Goal: Information Seeking & Learning: Learn about a topic

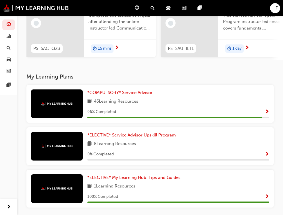
scroll to position [86, 0]
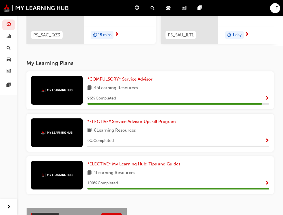
click at [87, 81] on span "*COMPULSORY* Service Advisor" at bounding box center [119, 79] width 65 height 5
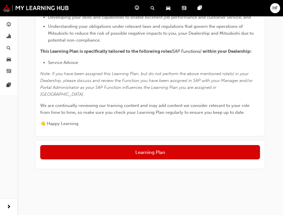
scroll to position [359, 0]
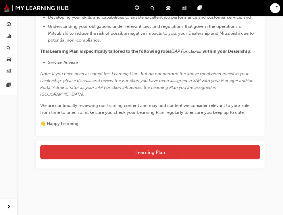
click at [182, 151] on button "Learning Plan" at bounding box center [149, 152] width 219 height 14
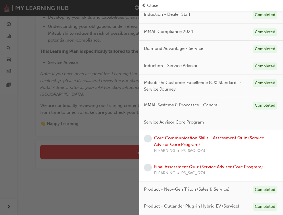
scroll to position [52, 0]
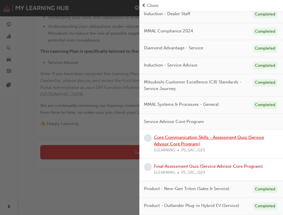
click at [188, 141] on link "Core Communication Skills - Assessment Quiz (Service Advisor Core Program)" at bounding box center [209, 141] width 110 height 12
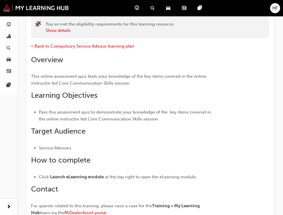
scroll to position [143, 0]
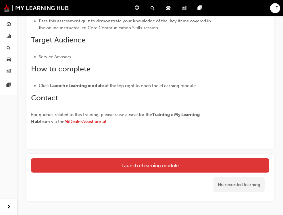
click at [167, 166] on link "Launch eLearning module" at bounding box center [150, 165] width 238 height 14
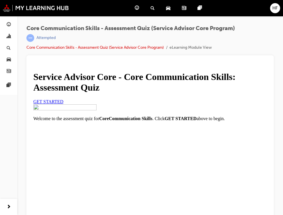
click at [63, 104] on span "GET STARTED" at bounding box center [48, 101] width 30 height 5
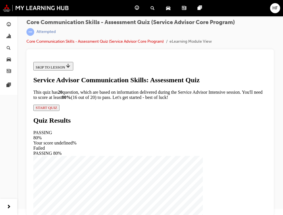
scroll to position [8, 0]
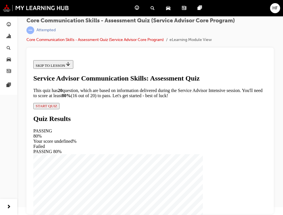
click at [57, 108] on span "START QUIZ" at bounding box center [47, 106] width 22 height 4
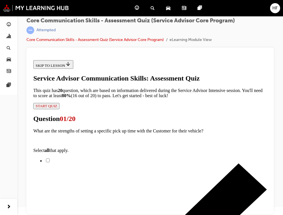
scroll to position [57, 0]
drag, startPoint x: 90, startPoint y: 143, endPoint x: 131, endPoint y: 148, distance: 40.8
click at [50, 159] on input "Supports over-achievement of expectations if delivered earlier" at bounding box center [48, 161] width 4 height 4
checkbox input "true"
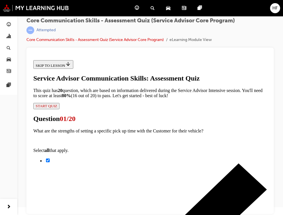
scroll to position [86, 0]
checkbox input "true"
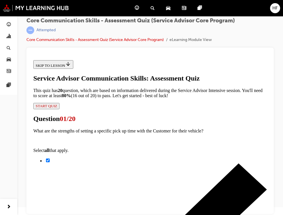
checkbox input "true"
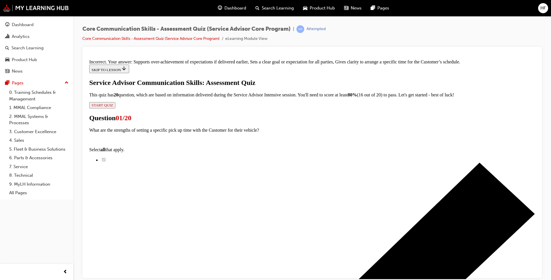
scroll to position [46, 0]
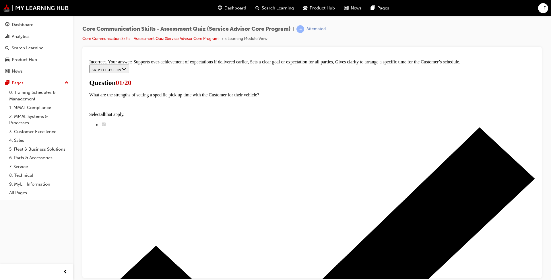
scroll to position [27, 0]
radio input "true"
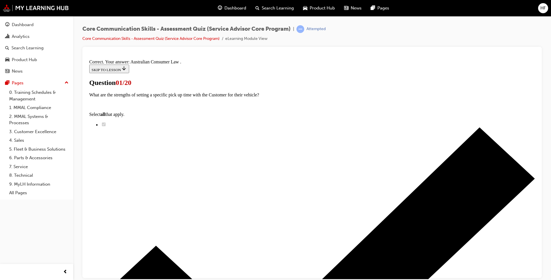
scroll to position [45, 0]
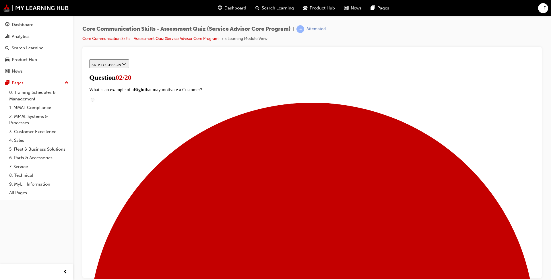
scroll to position [39, 0]
drag, startPoint x: 284, startPoint y: 100, endPoint x: 406, endPoint y: 102, distance: 121.9
drag, startPoint x: 406, startPoint y: 102, endPoint x: 394, endPoint y: 100, distance: 12.3
copy p "complaint or concern is to follow the RALLE method"
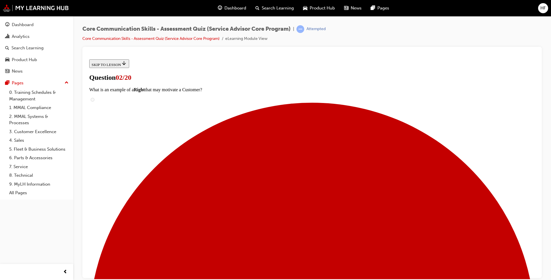
scroll to position [57, 0]
radio input "true"
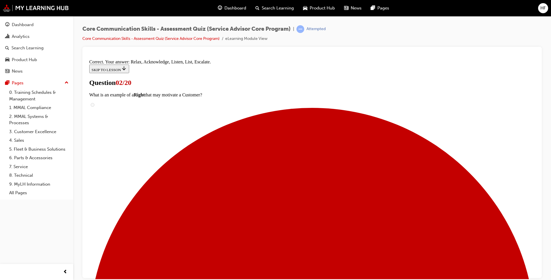
scroll to position [78, 0]
drag, startPoint x: 320, startPoint y: 251, endPoint x: 320, endPoint y: 256, distance: 4.9
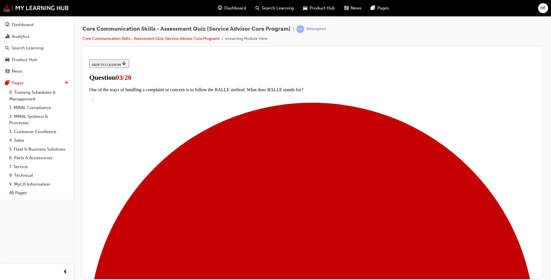
scroll to position [27, 0]
radio input "true"
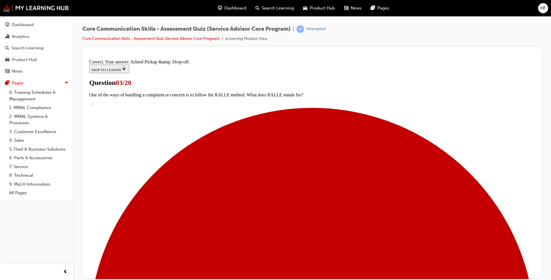
scroll to position [45, 0]
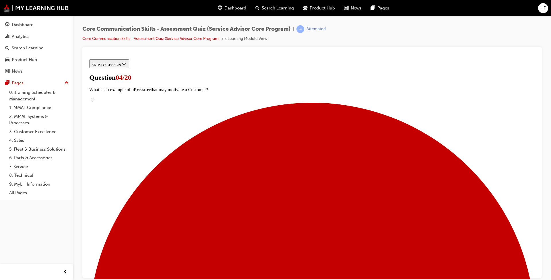
scroll to position [27, 0]
radio input "true"
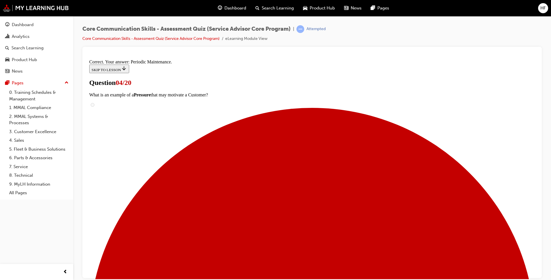
scroll to position [45, 0]
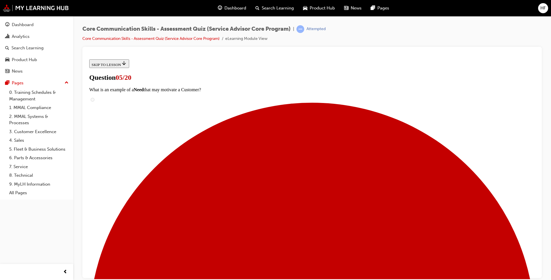
scroll to position [68, 0]
radio input "true"
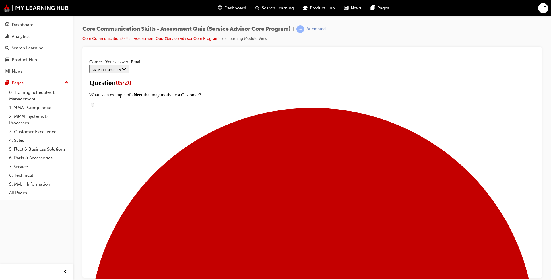
scroll to position [97, 0]
drag, startPoint x: 305, startPoint y: 254, endPoint x: 309, endPoint y: 255, distance: 4.8
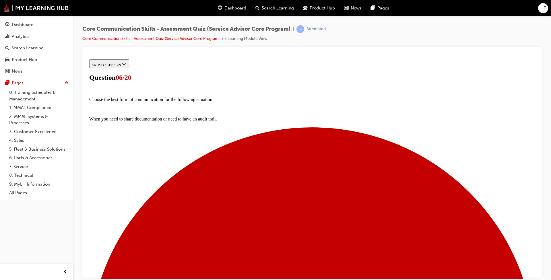
scroll to position [33, 0]
radio input "true"
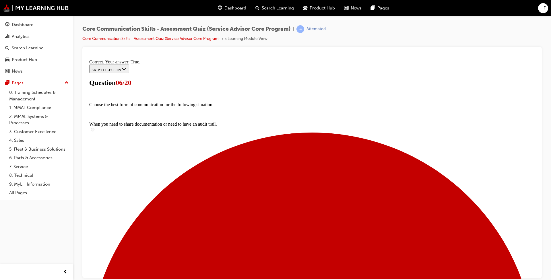
scroll to position [51, 0]
drag, startPoint x: 316, startPoint y: 252, endPoint x: 370, endPoint y: 253, distance: 53.7
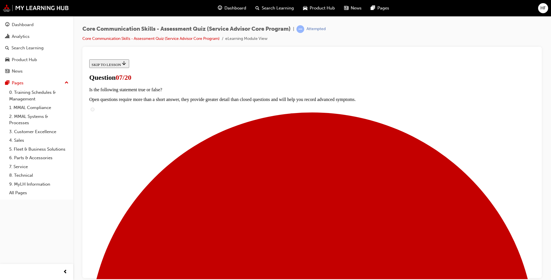
scroll to position [40, 0]
drag, startPoint x: 249, startPoint y: 109, endPoint x: 209, endPoint y: 95, distance: 42.8
drag, startPoint x: 209, startPoint y: 95, endPoint x: 215, endPoint y: 100, distance: 8.4
copy p "What are the three Customer hidden motivators that sit below the surface in the…"
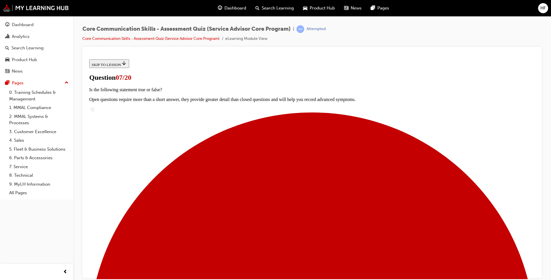
drag, startPoint x: 220, startPoint y: 153, endPoint x: 224, endPoint y: 160, distance: 7.8
checkbox input "true"
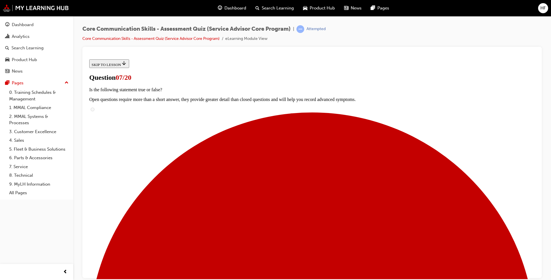
checkbox input "true"
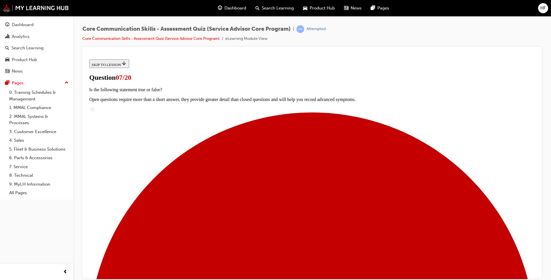
checkbox input "true"
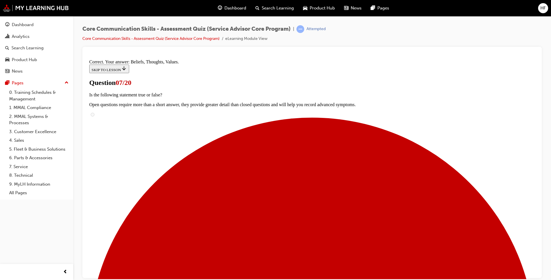
scroll to position [97, 0]
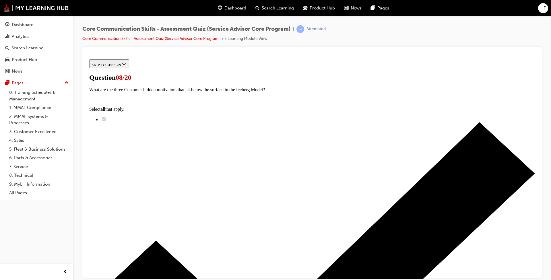
scroll to position [57, 0]
drag, startPoint x: 219, startPoint y: 128, endPoint x: 236, endPoint y: 152, distance: 29.7
checkbox input "true"
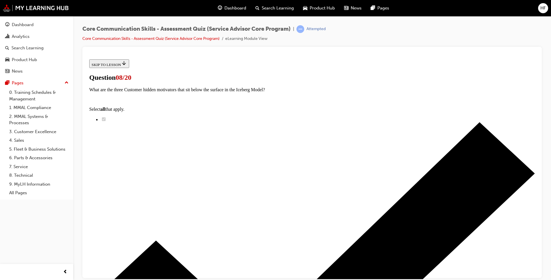
checkbox input "true"
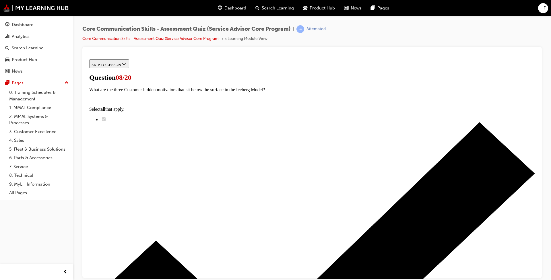
checkbox input "true"
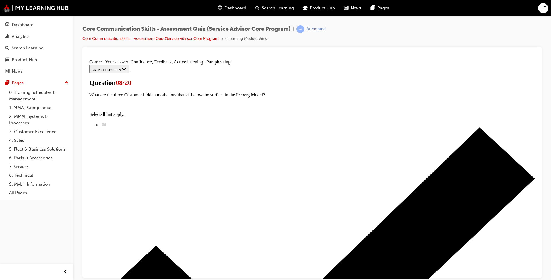
scroll to position [133, 0]
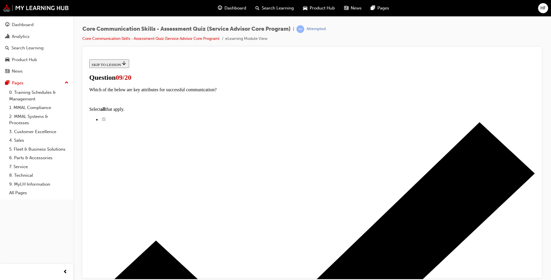
scroll to position [29, 0]
drag, startPoint x: 221, startPoint y: 156, endPoint x: 289, endPoint y: 170, distance: 69.8
checkbox input "true"
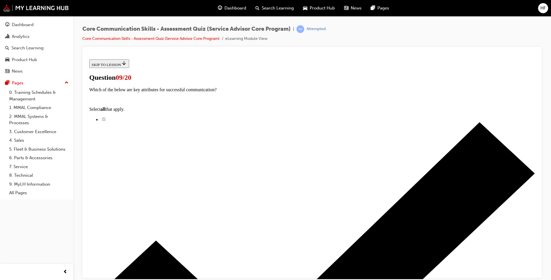
scroll to position [57, 0]
drag, startPoint x: 221, startPoint y: 174, endPoint x: 292, endPoint y: 216, distance: 83.1
checkbox input "true"
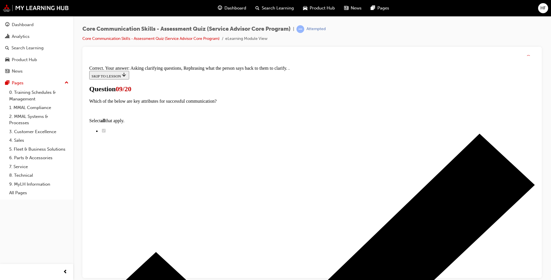
scroll to position [87, 0]
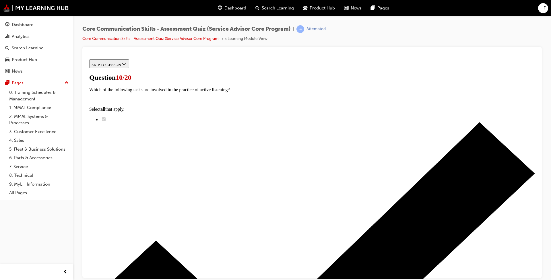
scroll to position [57, 0]
radio input "true"
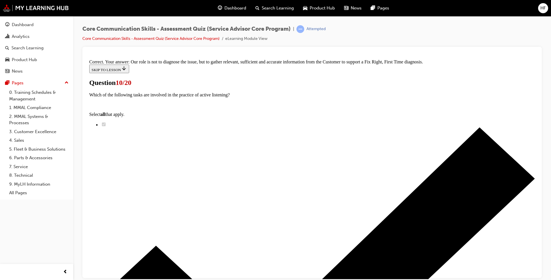
scroll to position [108, 0]
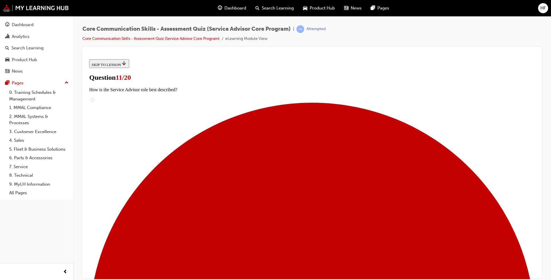
scroll to position [57, 0]
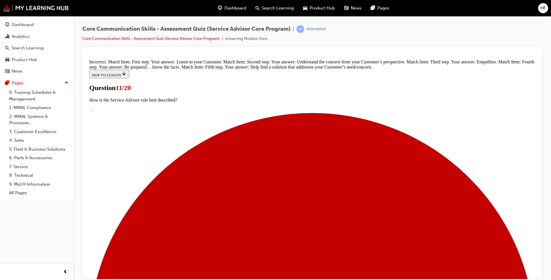
scroll to position [130, 0]
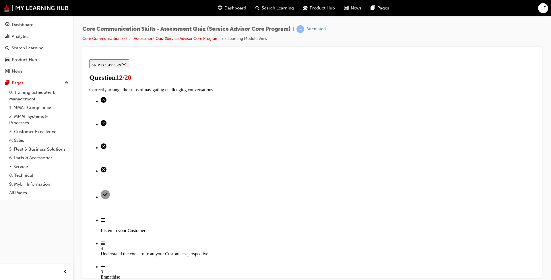
scroll to position [57, 0]
radio input "true"
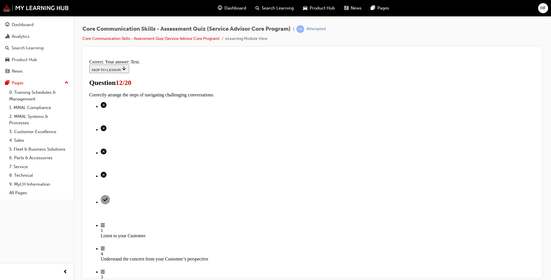
scroll to position [107, 0]
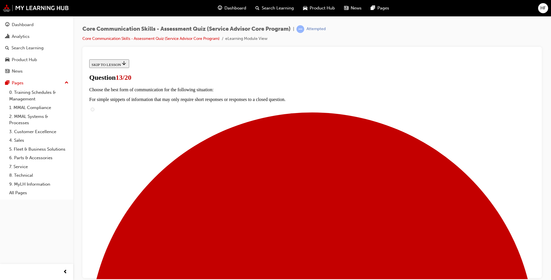
scroll to position [29, 0]
checkbox input "true"
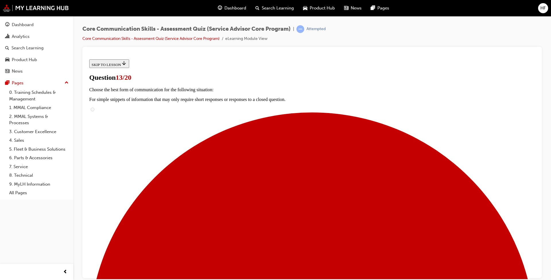
checkbox input "true"
drag, startPoint x: 222, startPoint y: 224, endPoint x: 274, endPoint y: 227, distance: 51.7
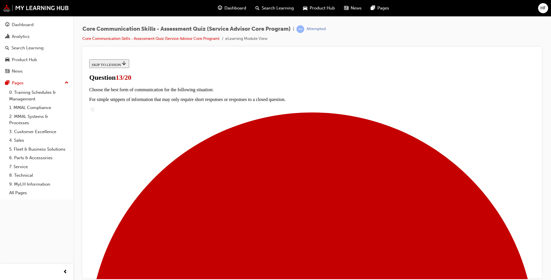
checkbox input "true"
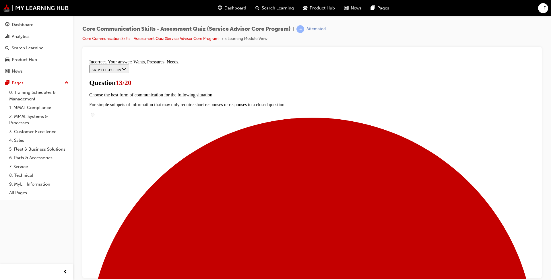
scroll to position [87, 0]
drag, startPoint x: 298, startPoint y: 250, endPoint x: 320, endPoint y: 250, distance: 21.8
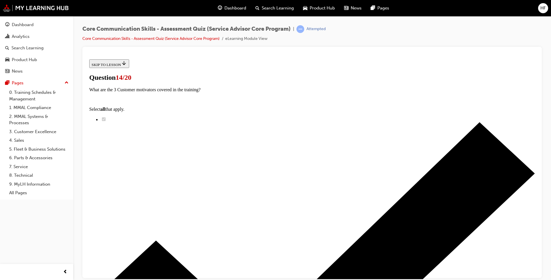
radio input "true"
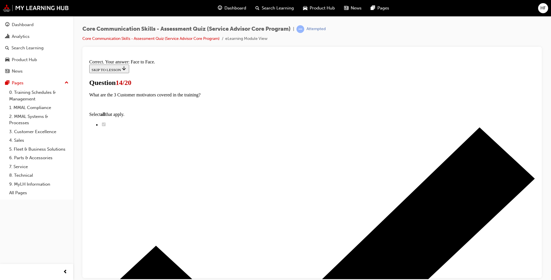
scroll to position [74, 0]
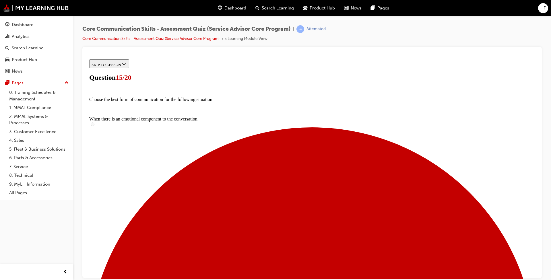
scroll to position [29, 0]
checkbox input "true"
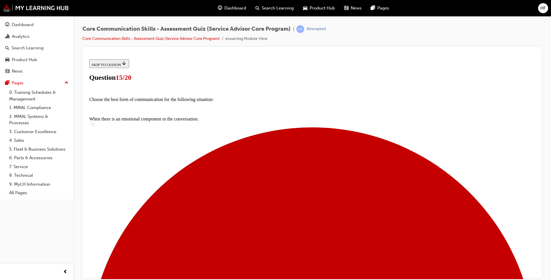
checkbox input "true"
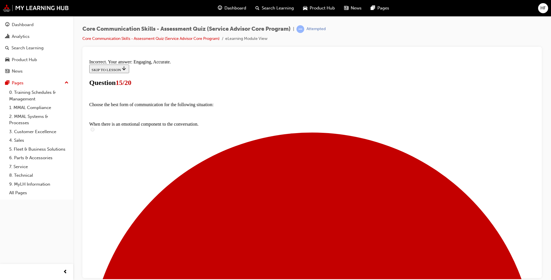
scroll to position [87, 0]
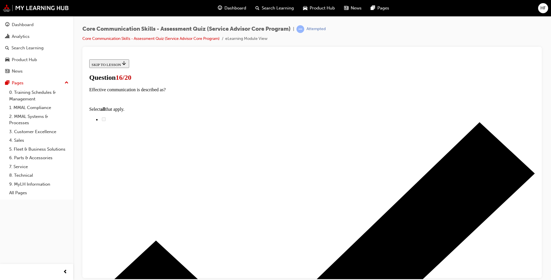
scroll to position [57, 0]
drag, startPoint x: 222, startPoint y: 161, endPoint x: 385, endPoint y: 168, distance: 163.7
checkbox input "true"
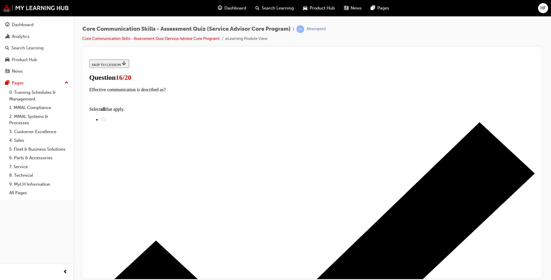
scroll to position [86, 0]
drag, startPoint x: 220, startPoint y: 179, endPoint x: 224, endPoint y: 181, distance: 4.0
checkbox input "true"
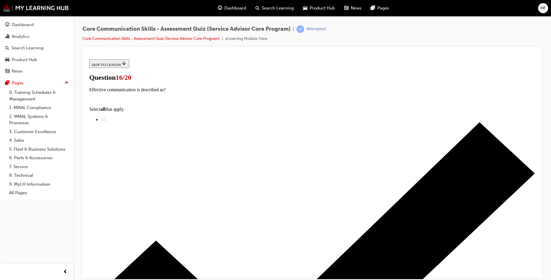
scroll to position [131, 0]
checkbox input "true"
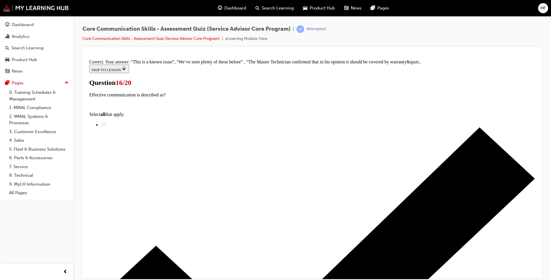
scroll to position [149, 0]
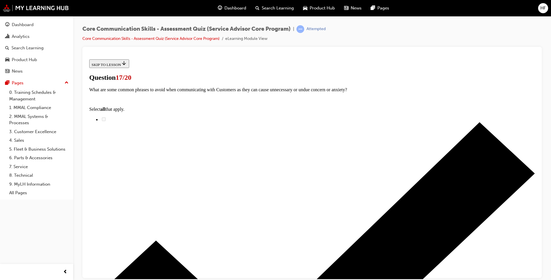
radio input "true"
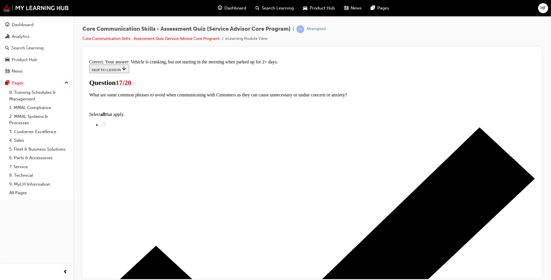
scroll to position [79, 0]
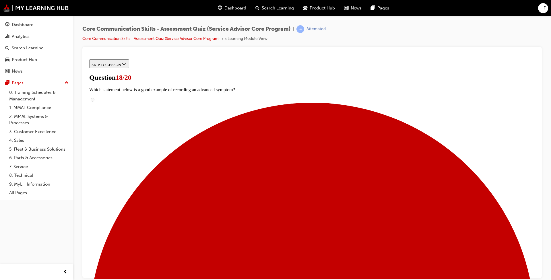
scroll to position [62, 0]
drag, startPoint x: 222, startPoint y: 121, endPoint x: 234, endPoint y: 148, distance: 29.5
checkbox input "true"
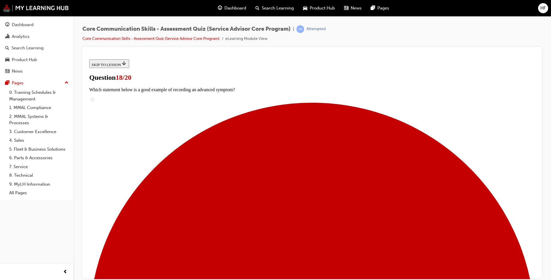
checkbox input "true"
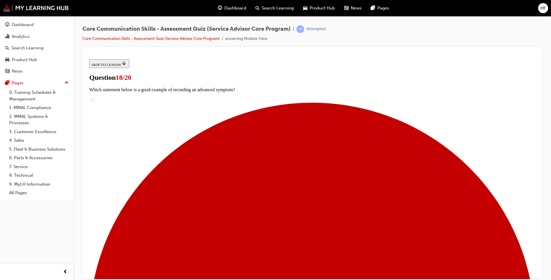
checkbox input "true"
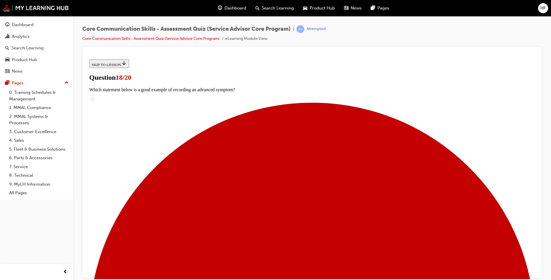
scroll to position [115, 0]
drag, startPoint x: 220, startPoint y: 184, endPoint x: 314, endPoint y: 214, distance: 98.8
checkbox input "true"
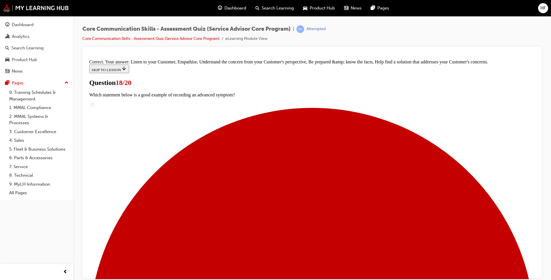
scroll to position [133, 0]
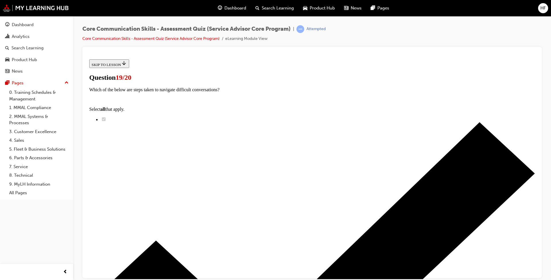
scroll to position [46, 0]
drag, startPoint x: 221, startPoint y: 119, endPoint x: 283, endPoint y: 182, distance: 88.6
radio input "true"
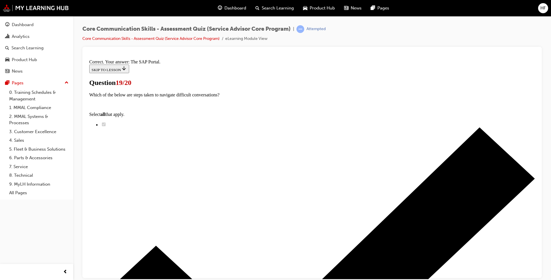
scroll to position [68, 0]
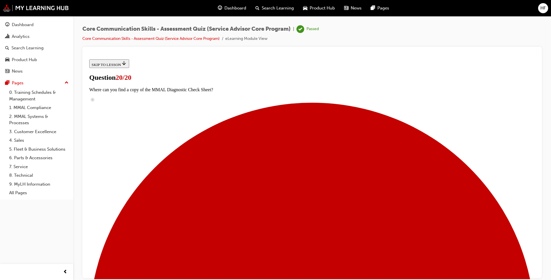
scroll to position [57, 0]
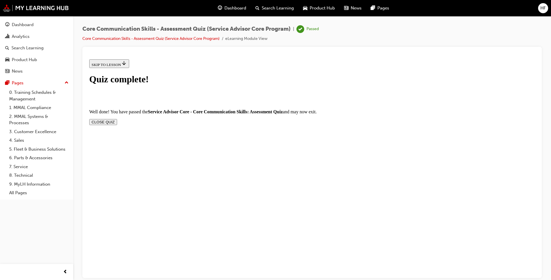
click at [117, 119] on button "CLOSE QUIZ" at bounding box center [103, 122] width 28 height 6
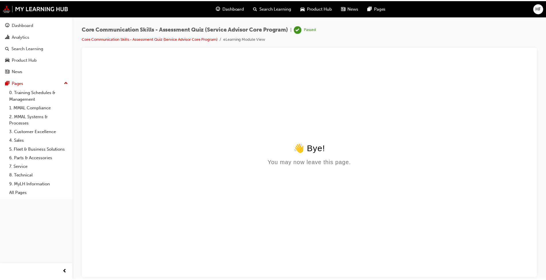
scroll to position [0, 0]
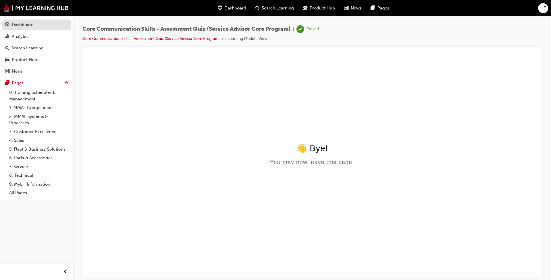
click at [22, 22] on div "Dashboard" at bounding box center [23, 25] width 22 height 7
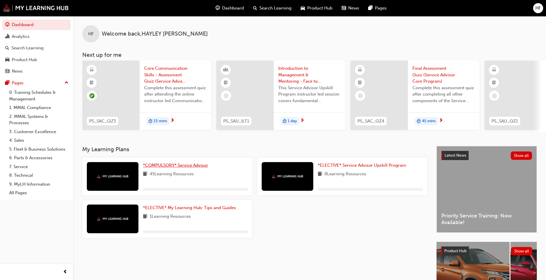
click at [184, 166] on span "*COMPULSORY* Service Advisor" at bounding box center [175, 165] width 65 height 5
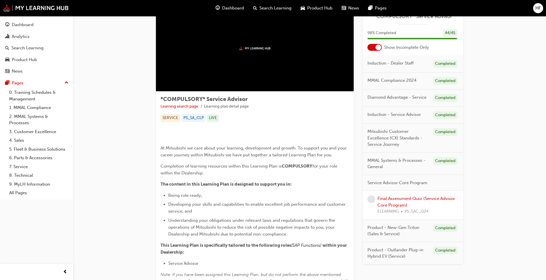
scroll to position [57, 0]
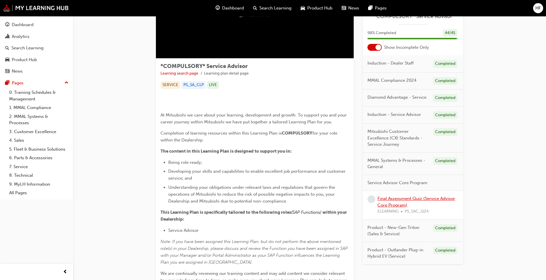
click at [287, 199] on link "Final Assessment Quiz (Service Advisor Core Program)" at bounding box center [417, 202] width 78 height 12
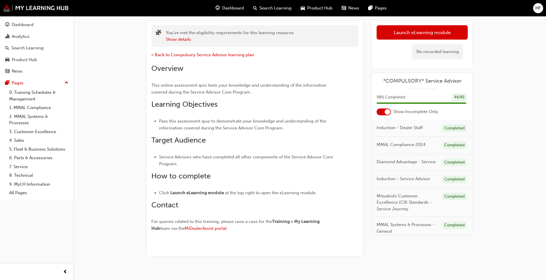
scroll to position [40, 0]
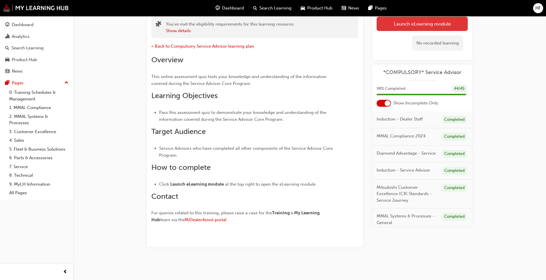
click at [287, 25] on link "Launch eLearning module" at bounding box center [422, 24] width 91 height 14
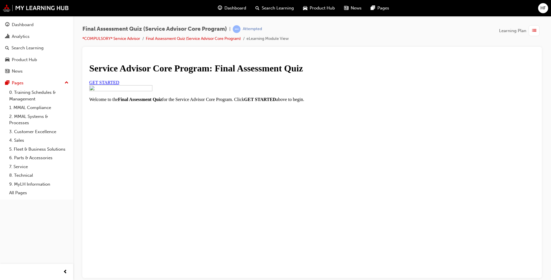
scroll to position [8, 0]
click at [119, 85] on link "GET STARTED" at bounding box center [104, 82] width 30 height 5
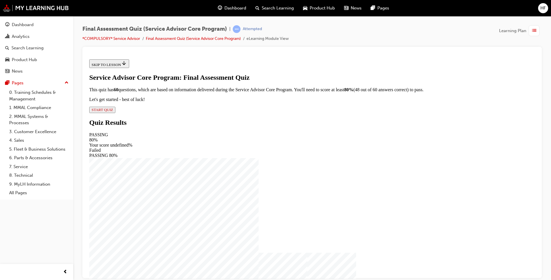
drag, startPoint x: 225, startPoint y: 228, endPoint x: 243, endPoint y: 230, distance: 17.6
click at [113, 112] on span "START QUIZ" at bounding box center [103, 109] width 22 height 4
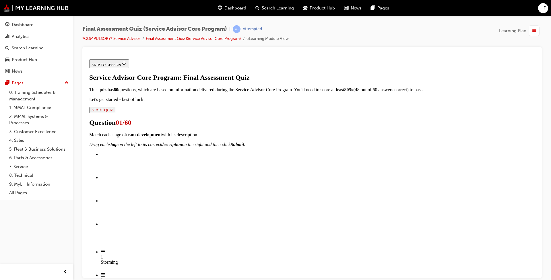
scroll to position [54, 0]
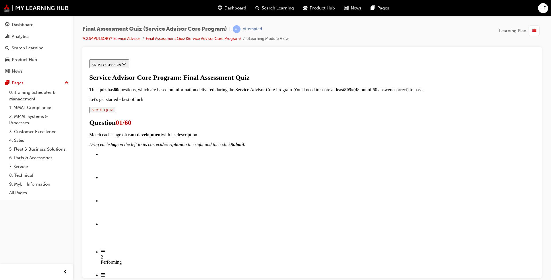
drag, startPoint x: 296, startPoint y: 225, endPoint x: 367, endPoint y: 232, distance: 71.7
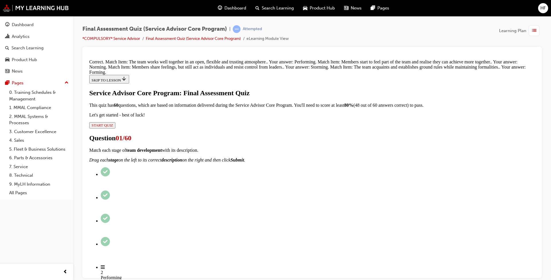
scroll to position [72, 0]
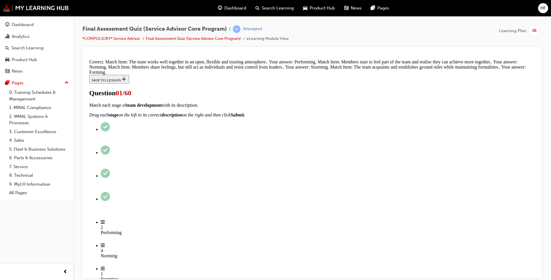
radio input "true"
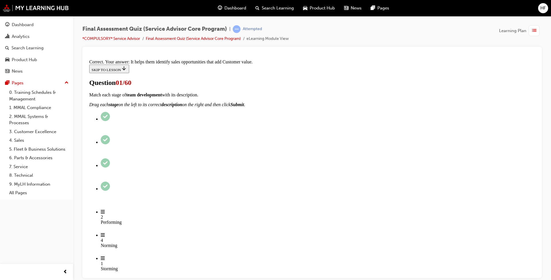
scroll to position [74, 0]
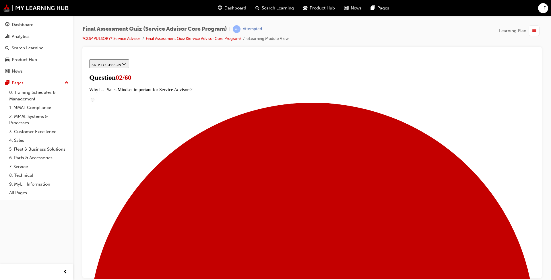
scroll to position [46, 0]
drag, startPoint x: 221, startPoint y: 193, endPoint x: 223, endPoint y: 195, distance: 3.2
radio input "true"
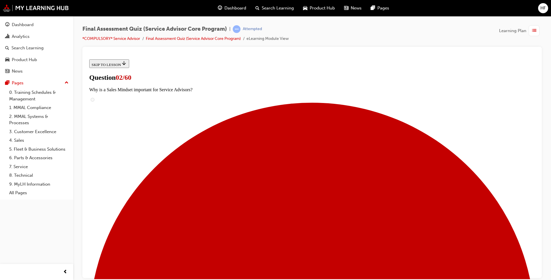
radio input "true"
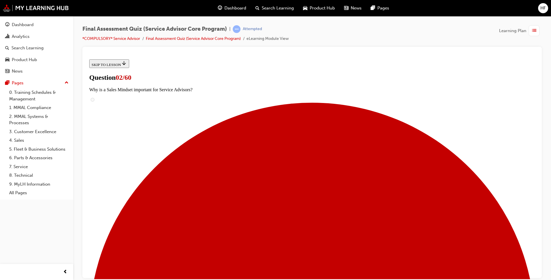
radio input "true"
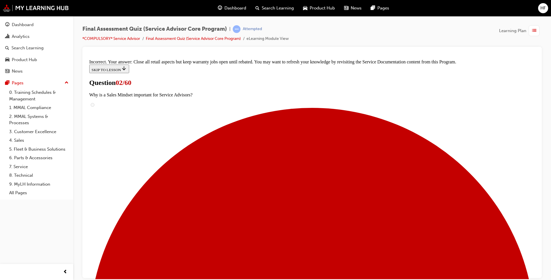
scroll to position [52, 0]
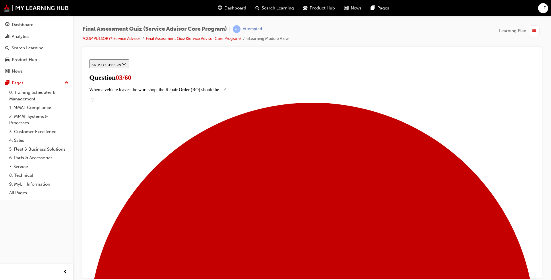
scroll to position [29, 0]
checkbox input "true"
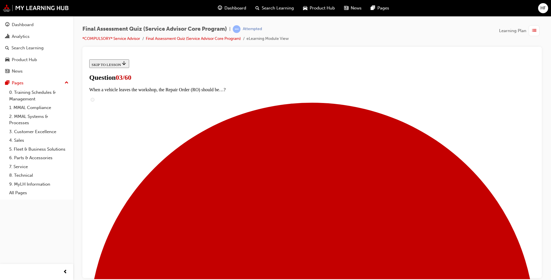
checkbox input "true"
drag, startPoint x: 219, startPoint y: 233, endPoint x: 228, endPoint y: 242, distance: 12.0
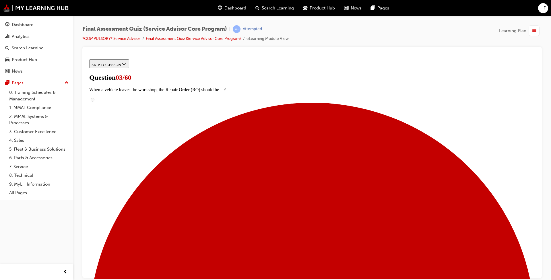
checkbox input "true"
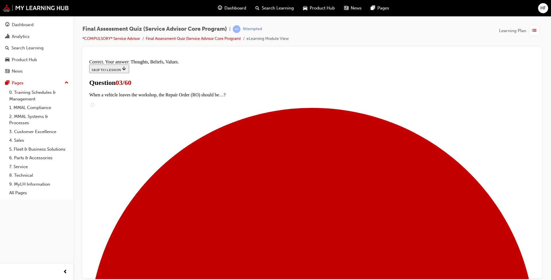
scroll to position [97, 0]
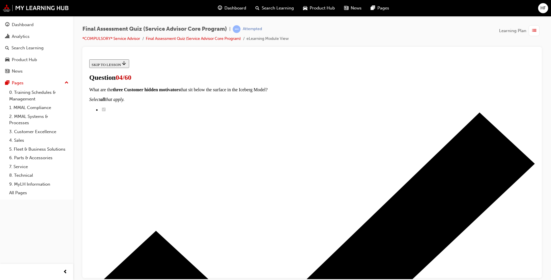
scroll to position [57, 0]
checkbox input "true"
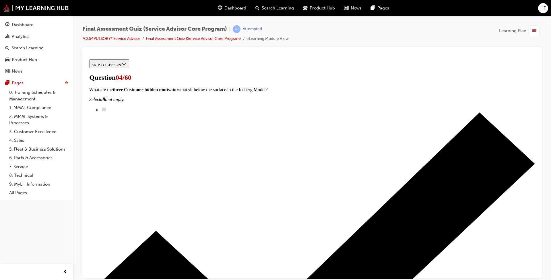
checkbox input "true"
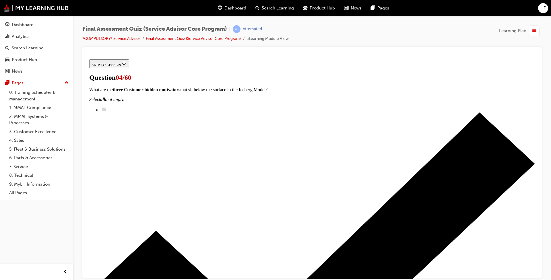
checkbox input "true"
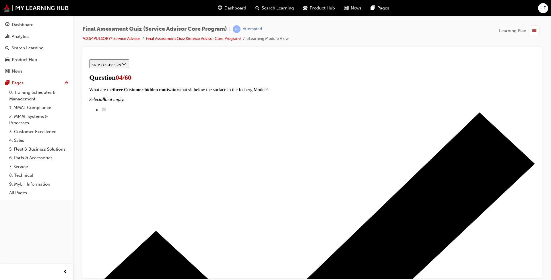
scroll to position [86, 0]
checkbox input "true"
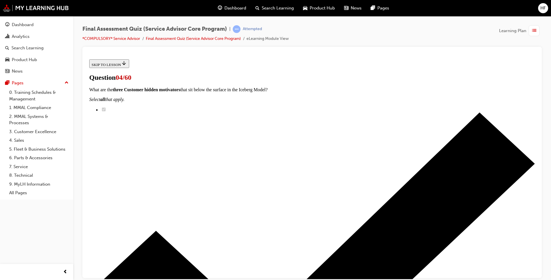
checkbox input "true"
drag, startPoint x: 357, startPoint y: 111, endPoint x: 212, endPoint y: 108, distance: 144.6
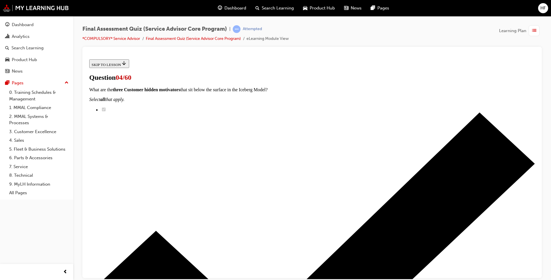
drag, startPoint x: 212, startPoint y: 108, endPoint x: 222, endPoint y: 109, distance: 9.8
copy p "What are the 6 buying motives driving Customer purchases?"
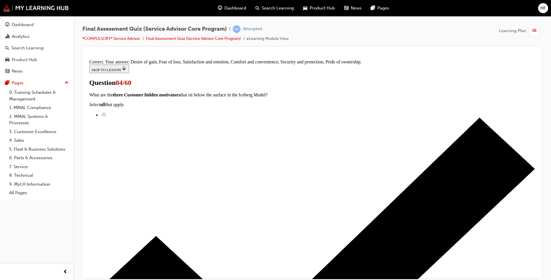
scroll to position [202, 0]
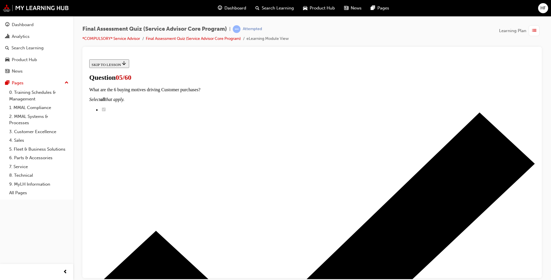
scroll to position [57, 0]
drag, startPoint x: 223, startPoint y: 140, endPoint x: 227, endPoint y: 141, distance: 4.6
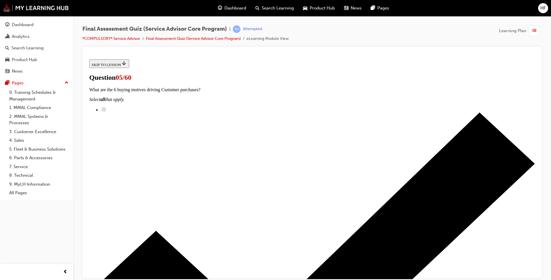
radio input "true"
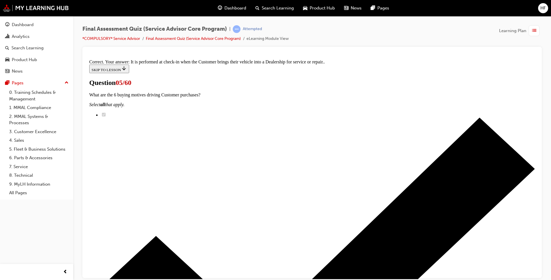
scroll to position [91, 0]
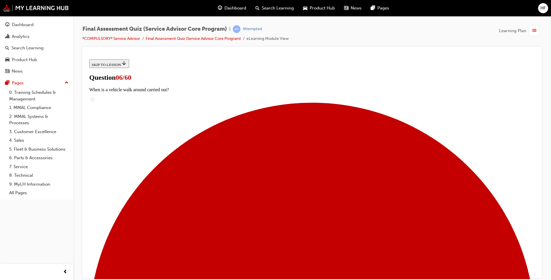
scroll to position [86, 0]
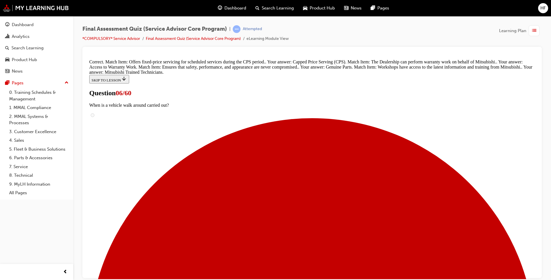
scroll to position [153, 0]
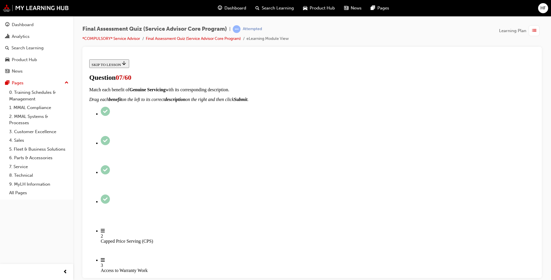
scroll to position [29, 0]
checkbox input "true"
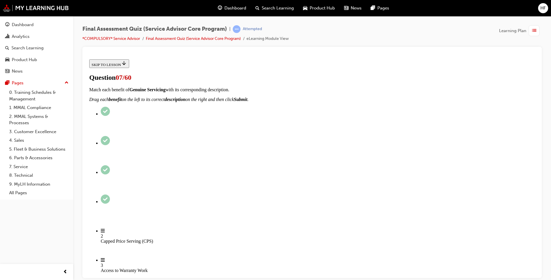
checkbox input "true"
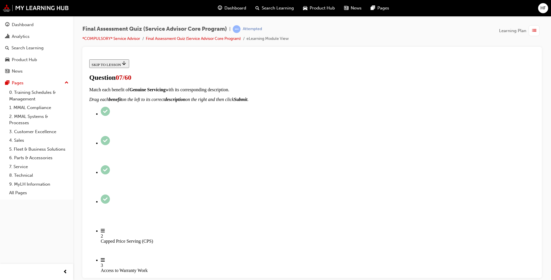
scroll to position [143, 0]
checkbox input "true"
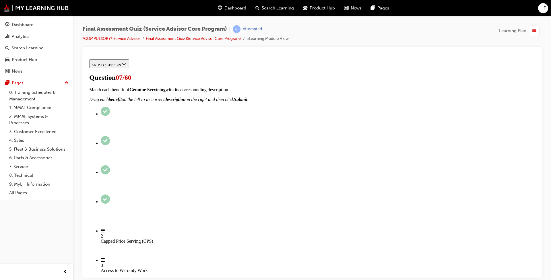
checkbox input "true"
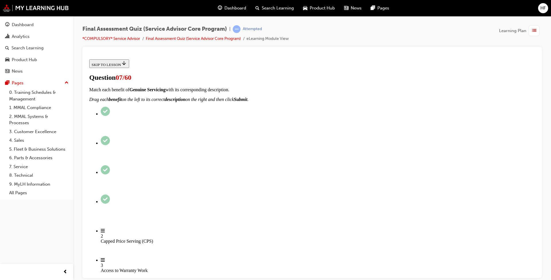
checkbox input "true"
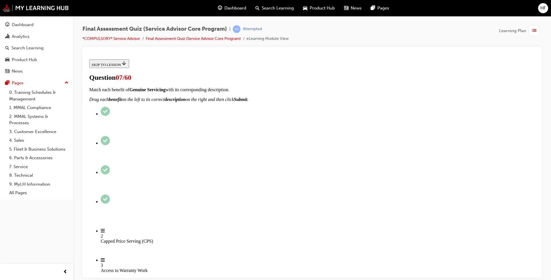
checkbox input "true"
drag, startPoint x: 319, startPoint y: 231, endPoint x: 350, endPoint y: 242, distance: 32.9
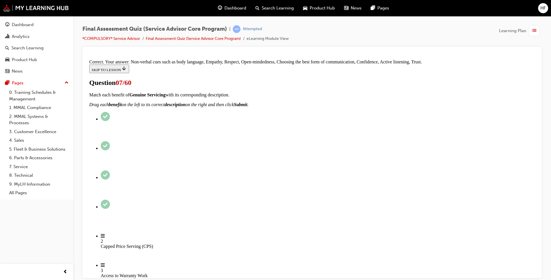
scroll to position [225, 0]
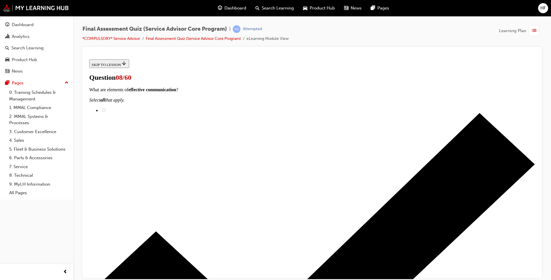
scroll to position [46, 0]
radio input "true"
drag, startPoint x: 324, startPoint y: 230, endPoint x: 354, endPoint y: 232, distance: 30.2
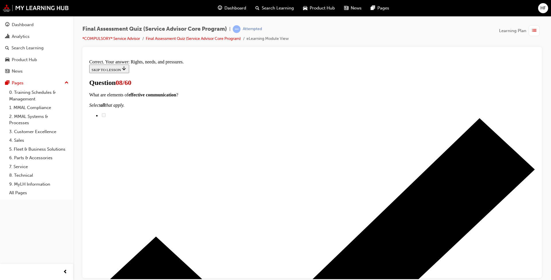
scroll to position [68, 0]
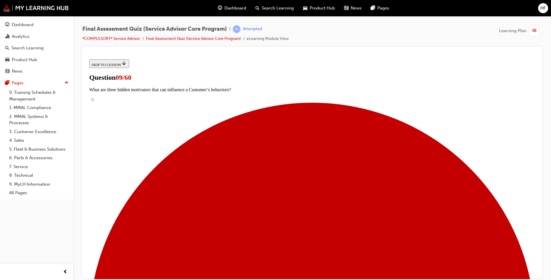
scroll to position [29, 0]
radio input "true"
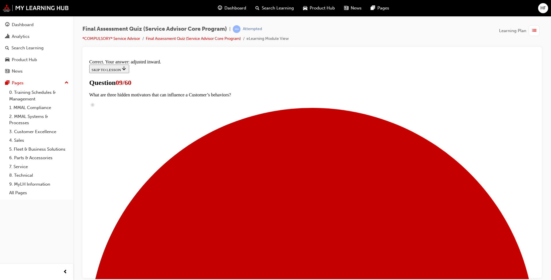
scroll to position [127, 0]
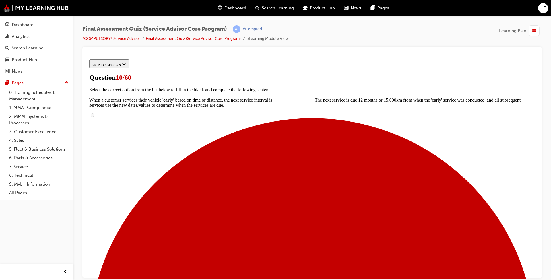
scroll to position [29, 0]
checkbox input "true"
drag, startPoint x: 220, startPoint y: 178, endPoint x: 237, endPoint y: 186, distance: 18.2
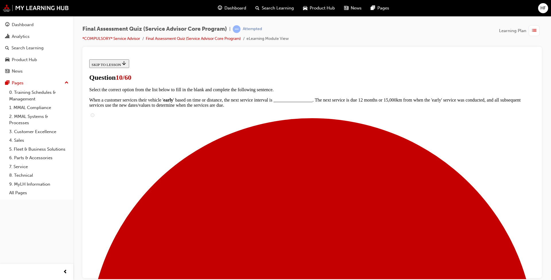
checkbox input "true"
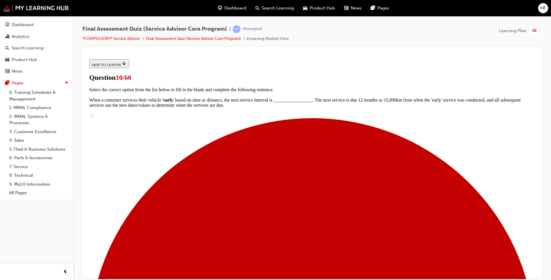
checkbox input "true"
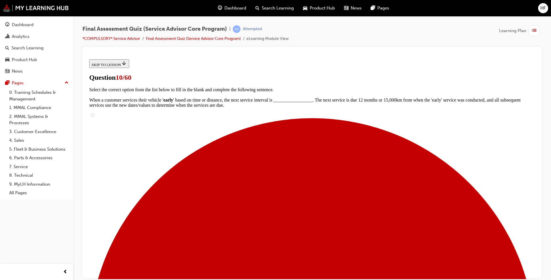
checkbox input "true"
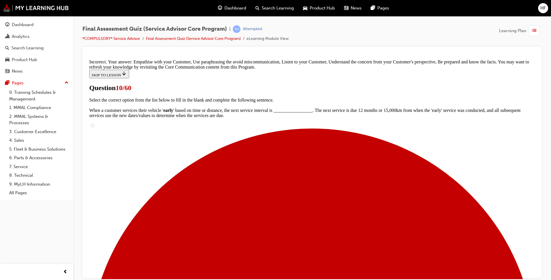
scroll to position [83, 0]
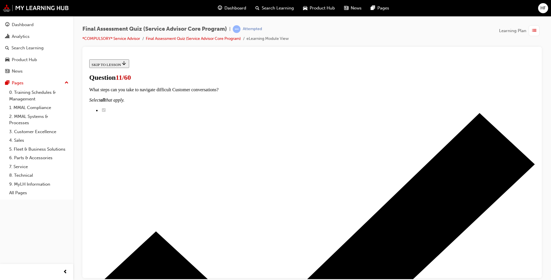
radio input "true"
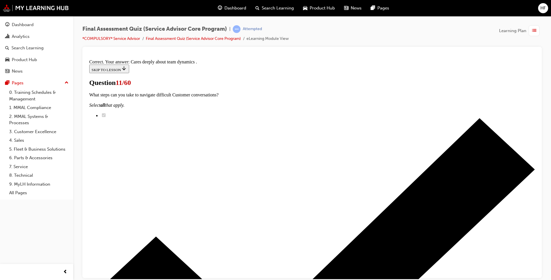
scroll to position [68, 0]
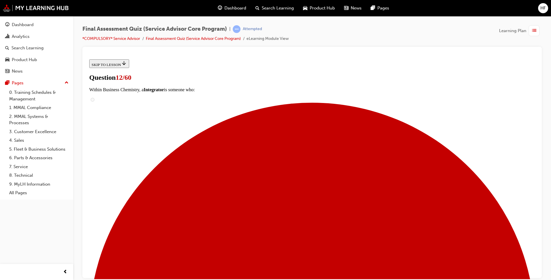
radio input "true"
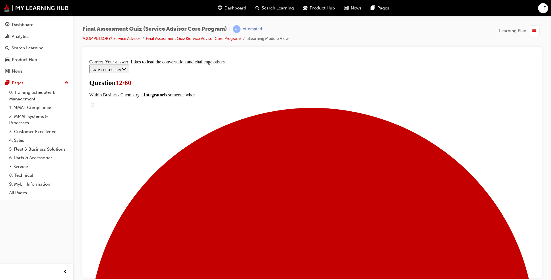
scroll to position [68, 0]
drag, startPoint x: 312, startPoint y: 251, endPoint x: 320, endPoint y: 258, distance: 10.2
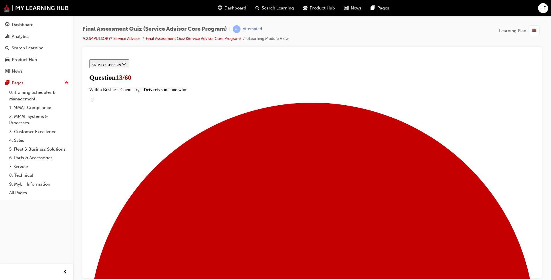
scroll to position [56, 0]
checkbox input "true"
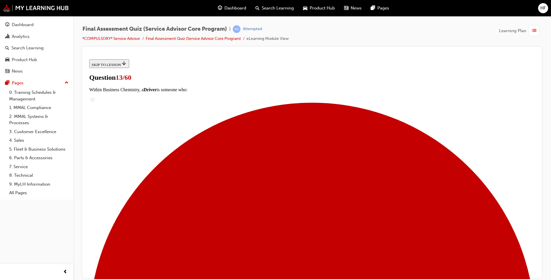
checkbox input "true"
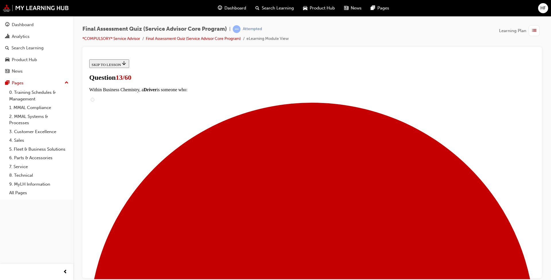
scroll to position [85, 0]
drag, startPoint x: 222, startPoint y: 185, endPoint x: 296, endPoint y: 207, distance: 77.4
checkbox input "true"
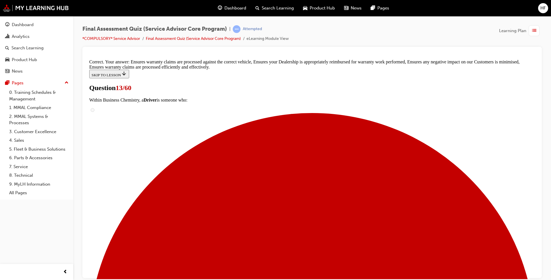
scroll to position [103, 0]
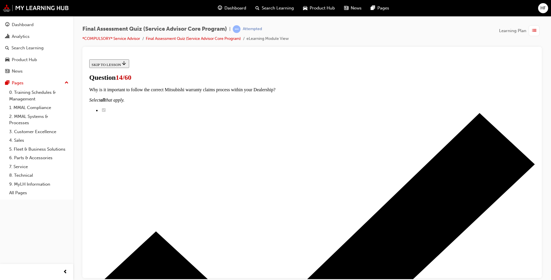
radio input "true"
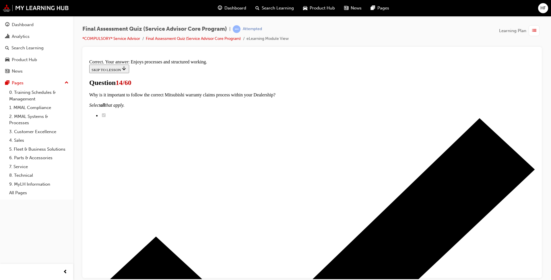
scroll to position [68, 0]
drag, startPoint x: 313, startPoint y: 253, endPoint x: 316, endPoint y: 251, distance: 3.7
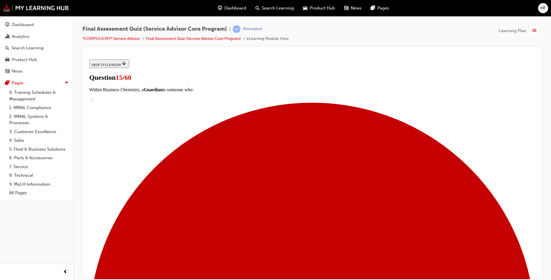
drag, startPoint x: 213, startPoint y: 93, endPoint x: 399, endPoint y: 84, distance: 186.4
drag, startPoint x: 399, startPoint y: 84, endPoint x: 386, endPoint y: 91, distance: 15.1
copy p "What is the advantage of using batching as a time management technique?"
drag, startPoint x: 222, startPoint y: 186, endPoint x: 258, endPoint y: 215, distance: 45.9
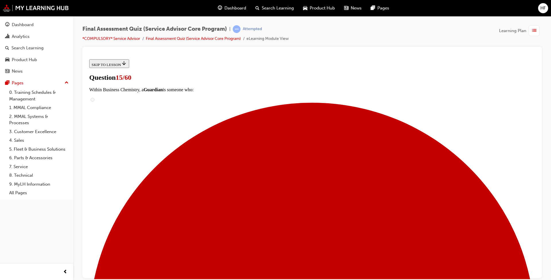
radio input "true"
drag, startPoint x: 317, startPoint y: 227, endPoint x: 321, endPoint y: 229, distance: 3.9
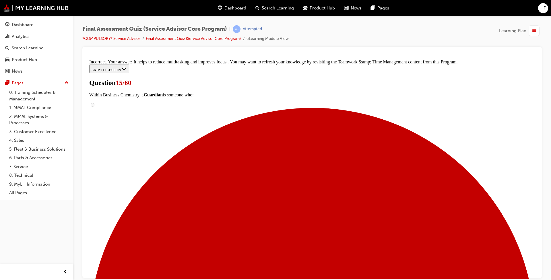
scroll to position [103, 0]
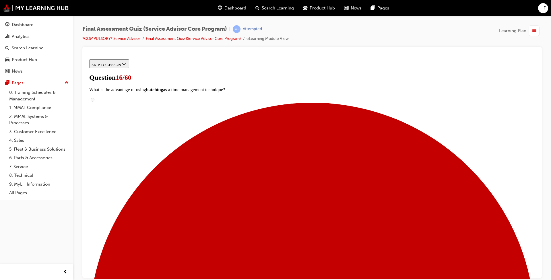
scroll to position [29, 0]
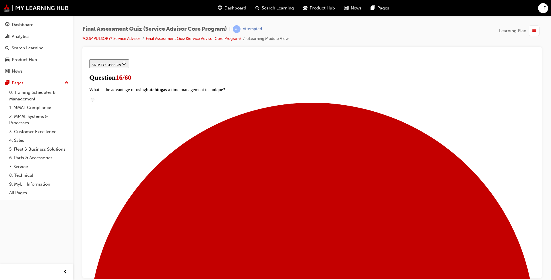
drag, startPoint x: 393, startPoint y: 212, endPoint x: 394, endPoint y: 219, distance: 6.9
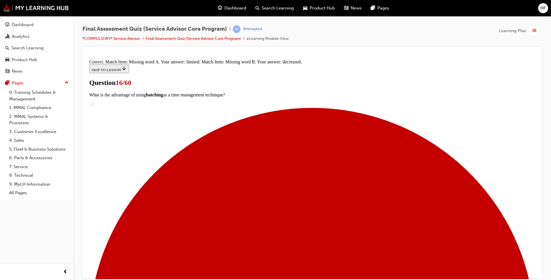
scroll to position [98, 0]
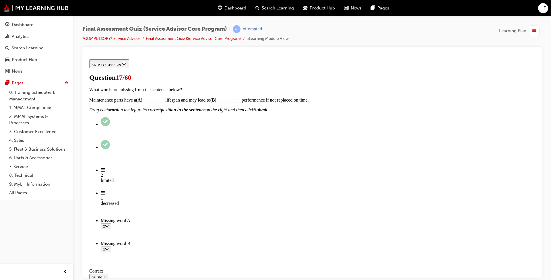
scroll to position [57, 0]
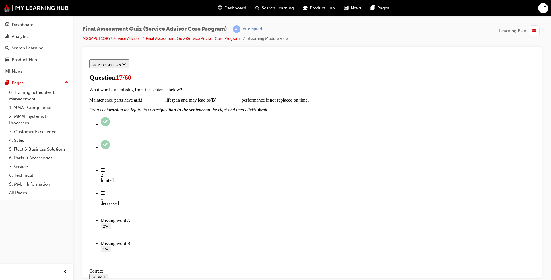
drag, startPoint x: 401, startPoint y: 247, endPoint x: 355, endPoint y: 271, distance: 51.6
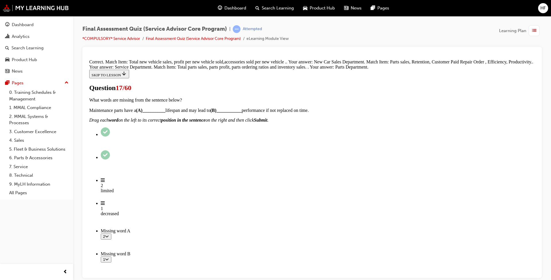
scroll to position [118, 0]
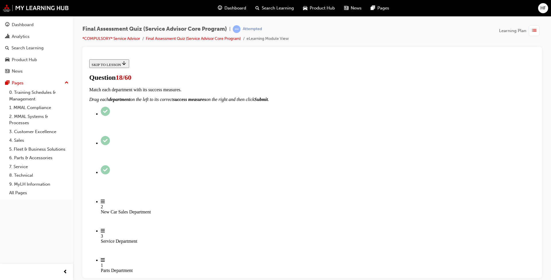
scroll to position [86, 0]
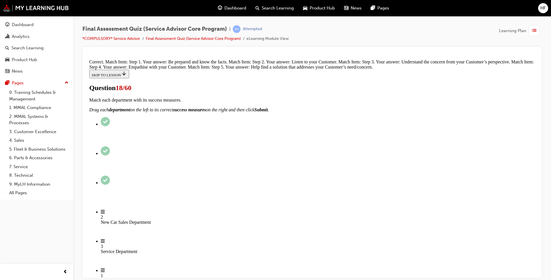
scroll to position [149, 0]
drag, startPoint x: 315, startPoint y: 252, endPoint x: 387, endPoint y: 258, distance: 72.8
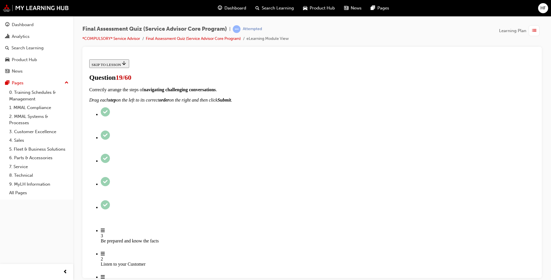
scroll to position [57, 0]
drag, startPoint x: 223, startPoint y: 213, endPoint x: 281, endPoint y: 224, distance: 59.6
radio input "true"
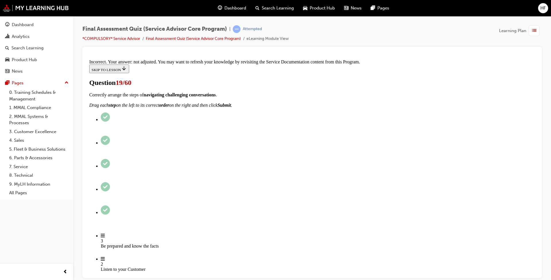
scroll to position [162, 0]
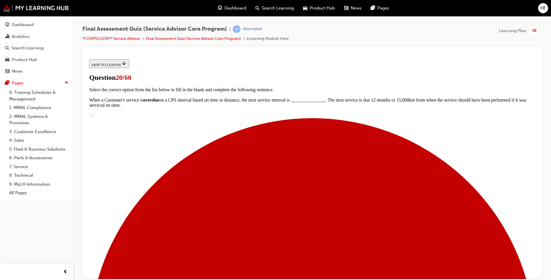
scroll to position [29, 0]
radio input "true"
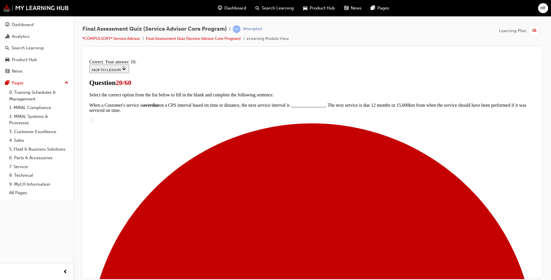
scroll to position [117, 0]
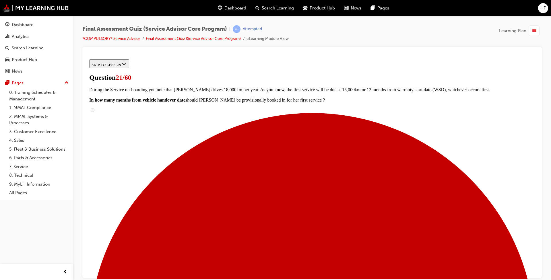
scroll to position [86, 0]
drag, startPoint x: 396, startPoint y: 212, endPoint x: 403, endPoint y: 214, distance: 7.8
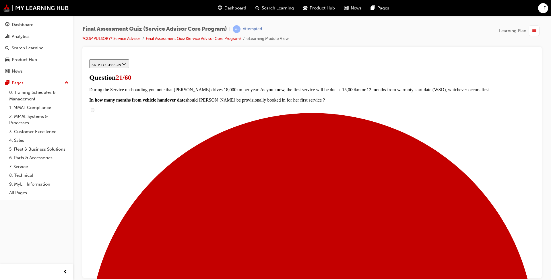
drag, startPoint x: 395, startPoint y: 173, endPoint x: 420, endPoint y: 177, distance: 25.3
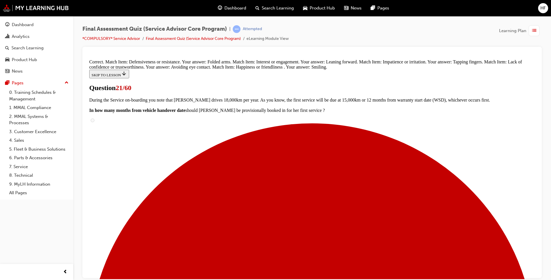
scroll to position [158, 0]
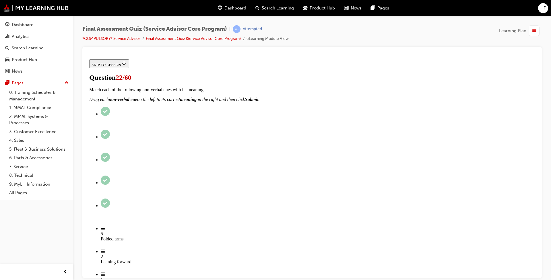
scroll to position [42, 0]
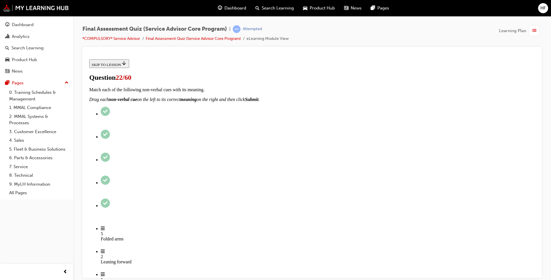
drag, startPoint x: 399, startPoint y: 245, endPoint x: 403, endPoint y: 247, distance: 4.3
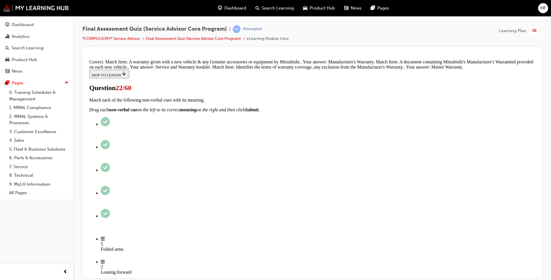
scroll to position [118, 0]
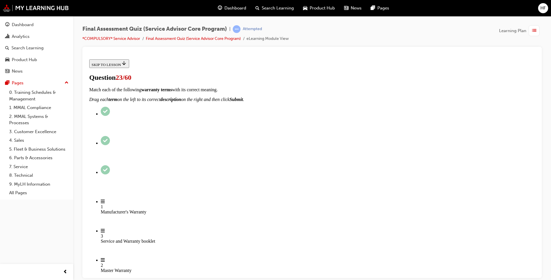
scroll to position [29, 0]
radio input "true"
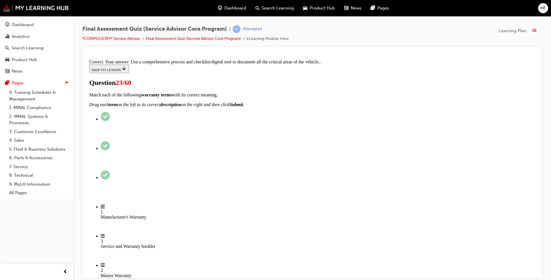
scroll to position [79, 0]
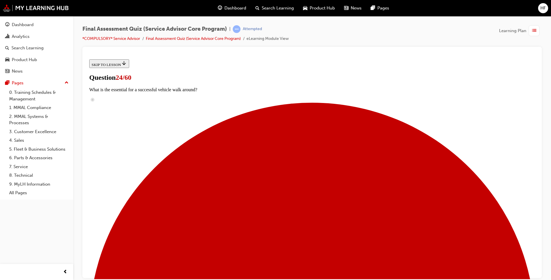
scroll to position [29, 0]
drag, startPoint x: 405, startPoint y: 112, endPoint x: 212, endPoint y: 116, distance: 192.5
drag, startPoint x: 212, startPoint y: 116, endPoint x: 267, endPoint y: 110, distance: 54.5
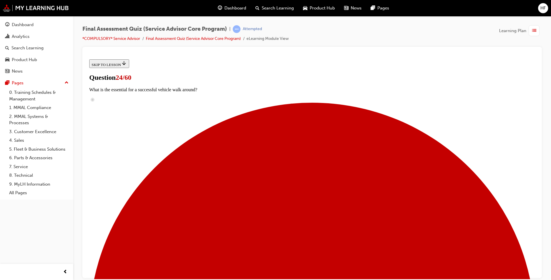
copy p "Which of the below questions can help you form a professional brand narrative"
drag, startPoint x: 222, startPoint y: 162, endPoint x: 330, endPoint y: 154, distance: 107.9
checkbox input "true"
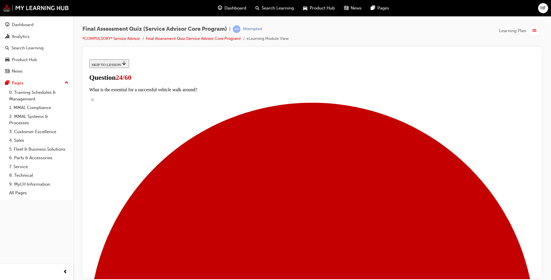
drag, startPoint x: 222, startPoint y: 184, endPoint x: 277, endPoint y: 259, distance: 93.0
checkbox input "true"
drag, startPoint x: 223, startPoint y: 137, endPoint x: 257, endPoint y: 226, distance: 95.6
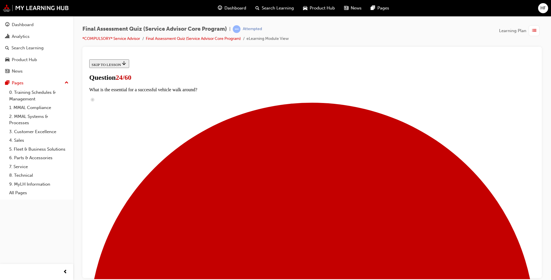
checkbox input "true"
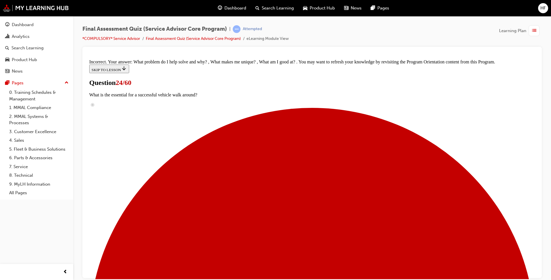
scroll to position [123, 0]
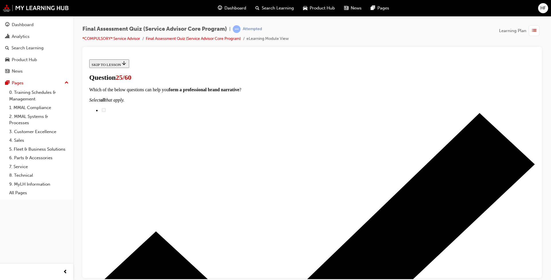
scroll to position [29, 0]
drag, startPoint x: 223, startPoint y: 155, endPoint x: 298, endPoint y: 160, distance: 75.1
checkbox input "true"
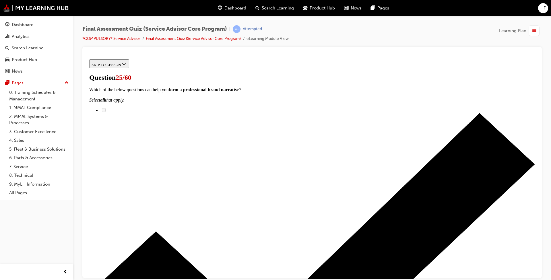
drag, startPoint x: 223, startPoint y: 182, endPoint x: 348, endPoint y: 182, distance: 124.5
checkbox input "true"
drag, startPoint x: 222, startPoint y: 207, endPoint x: 237, endPoint y: 227, distance: 25.0
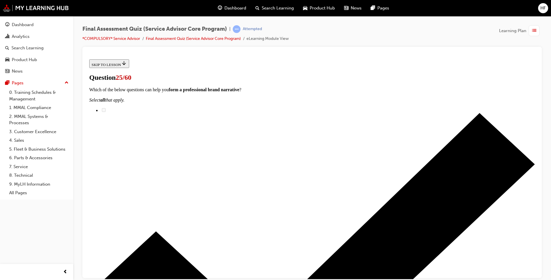
checkbox input "true"
drag, startPoint x: 219, startPoint y: 233, endPoint x: 226, endPoint y: 233, distance: 6.9
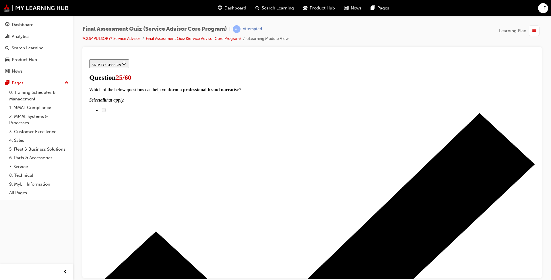
checkbox input "true"
drag, startPoint x: 308, startPoint y: 227, endPoint x: 411, endPoint y: 229, distance: 102.4
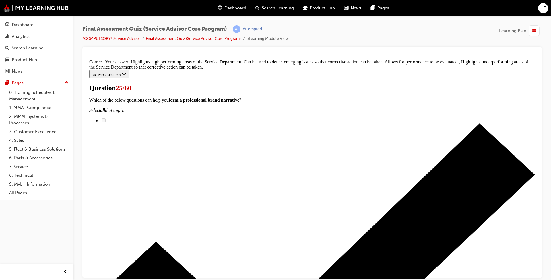
scroll to position [99, 0]
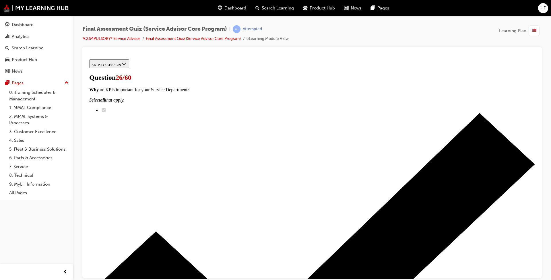
scroll to position [29, 0]
checkbox input "true"
drag, startPoint x: 220, startPoint y: 158, endPoint x: 233, endPoint y: 176, distance: 22.0
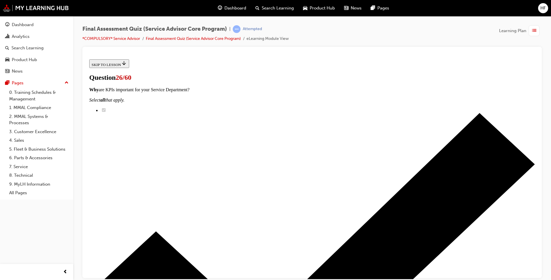
checkbox input "true"
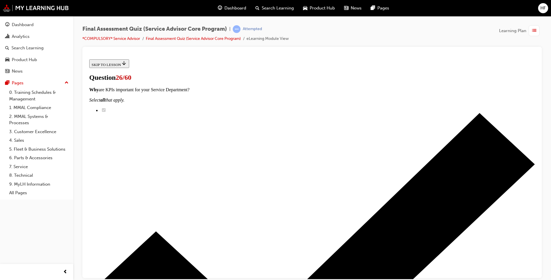
checkbox input "true"
drag, startPoint x: 220, startPoint y: 224, endPoint x: 278, endPoint y: 228, distance: 57.8
checkbox input "true"
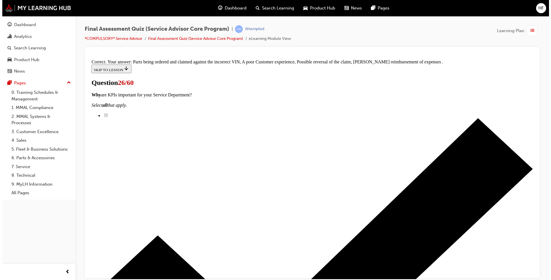
scroll to position [87, 0]
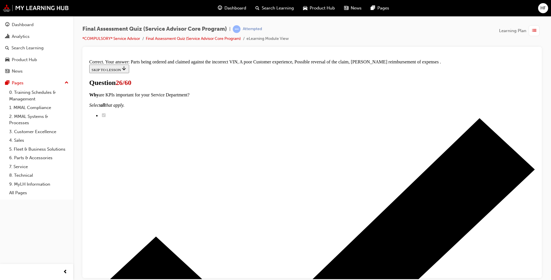
drag, startPoint x: 300, startPoint y: 254, endPoint x: 337, endPoint y: 250, distance: 36.6
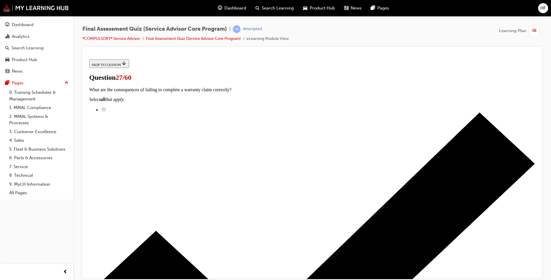
scroll to position [86, 0]
checkbox input "true"
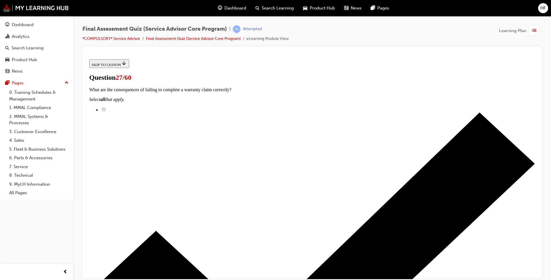
checkbox input "true"
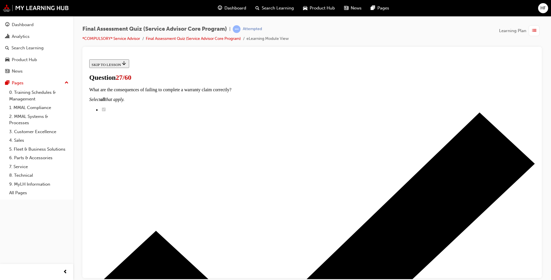
checkbox input "false"
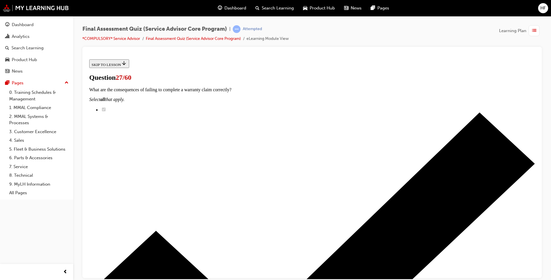
checkbox input "false"
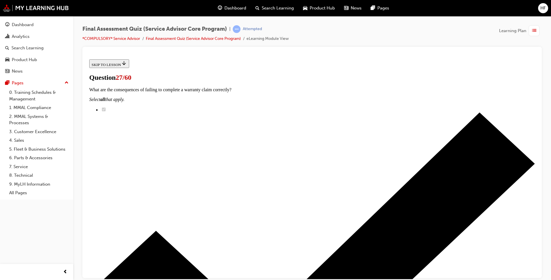
checkbox input "true"
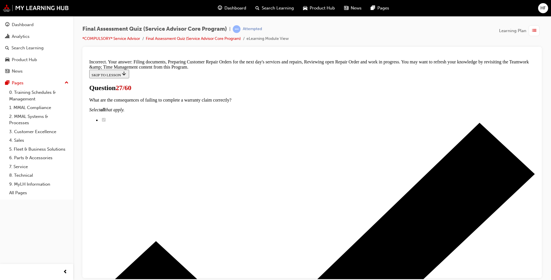
scroll to position [98, 0]
drag, startPoint x: 318, startPoint y: 253, endPoint x: 335, endPoint y: 250, distance: 16.9
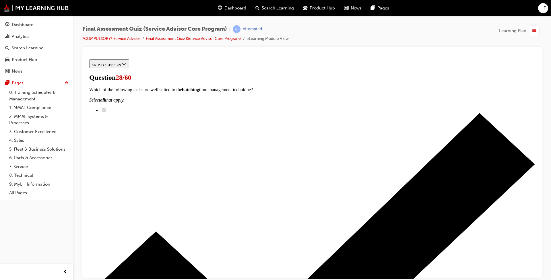
scroll to position [46, 0]
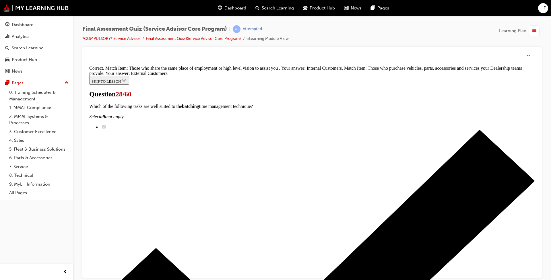
scroll to position [82, 0]
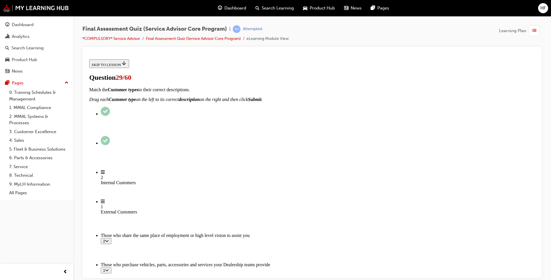
scroll to position [29, 0]
drag, startPoint x: 219, startPoint y: 143, endPoint x: 227, endPoint y: 144, distance: 7.3
radio input "true"
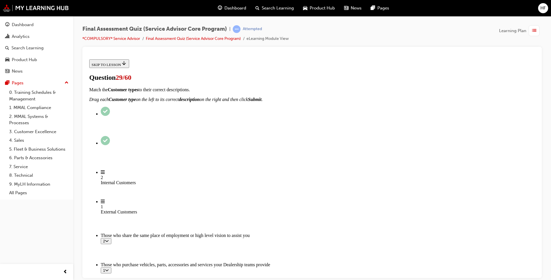
scroll to position [86, 0]
drag, startPoint x: 318, startPoint y: 227, endPoint x: 324, endPoint y: 227, distance: 5.2
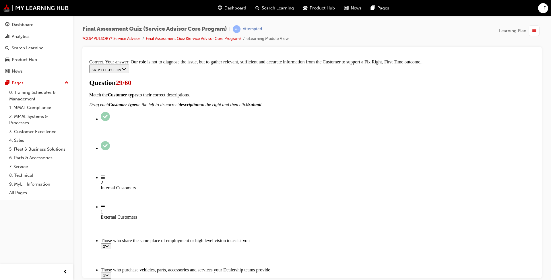
scroll to position [108, 0]
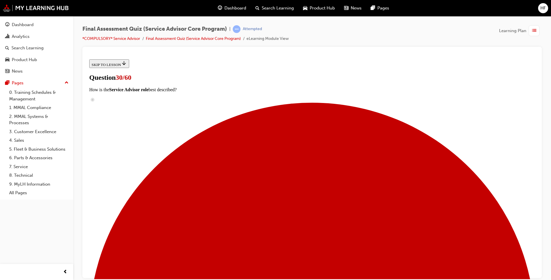
scroll to position [56, 0]
radio input "true"
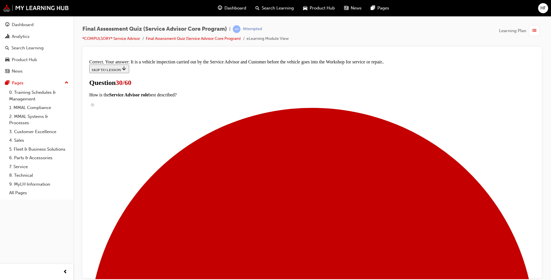
scroll to position [102, 0]
drag, startPoint x: 323, startPoint y: 252, endPoint x: 340, endPoint y: 250, distance: 17.0
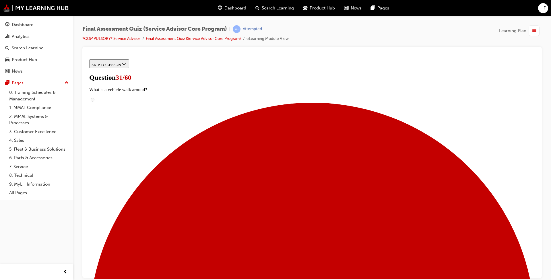
scroll to position [57, 0]
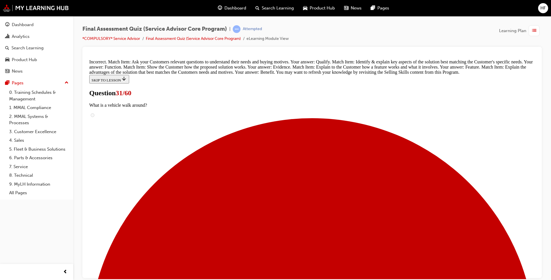
scroll to position [234, 0]
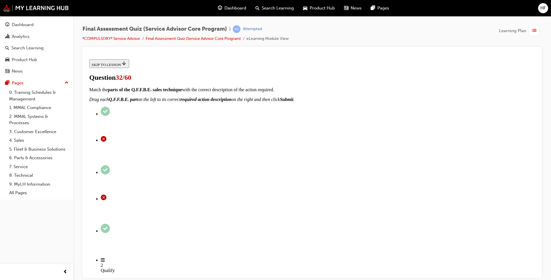
scroll to position [57, 0]
drag, startPoint x: 221, startPoint y: 207, endPoint x: 256, endPoint y: 232, distance: 42.8
radio input "true"
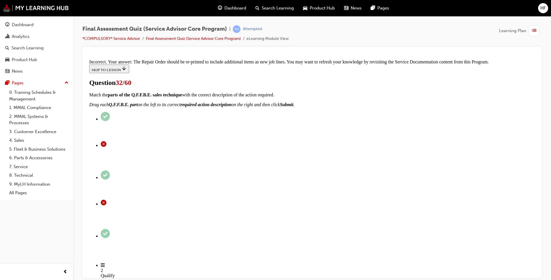
scroll to position [136, 0]
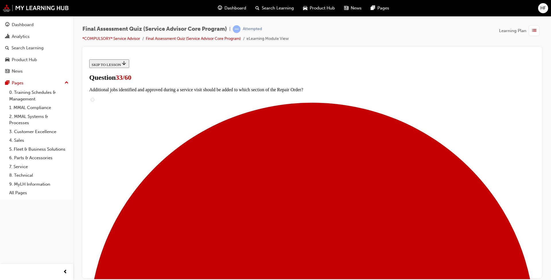
scroll to position [29, 0]
radio input "true"
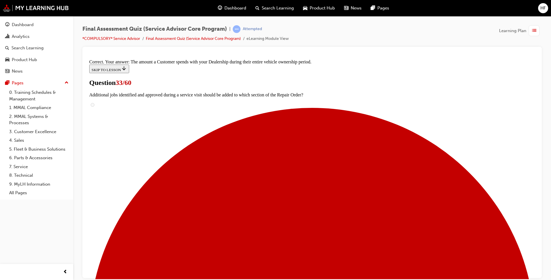
scroll to position [85, 0]
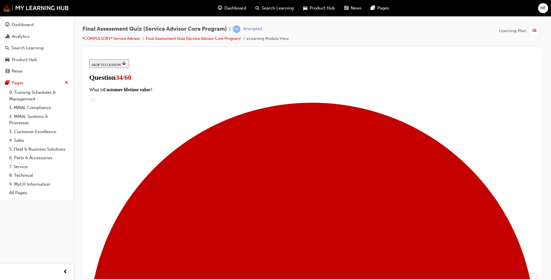
scroll to position [46, 0]
radio input "true"
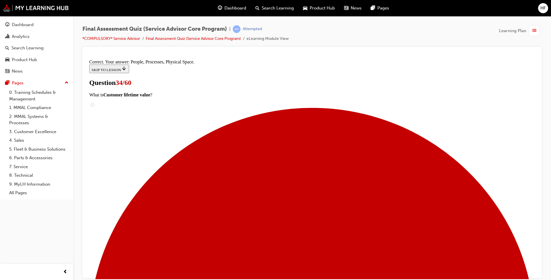
scroll to position [68, 0]
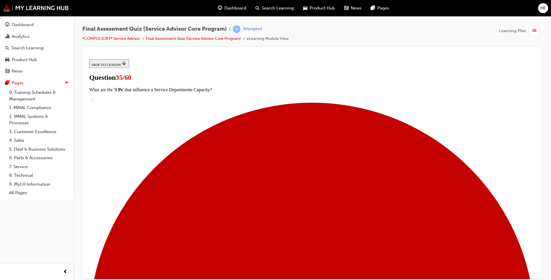
scroll to position [60, 0]
drag, startPoint x: 222, startPoint y: 137, endPoint x: 222, endPoint y: 142, distance: 5.2
radio input "true"
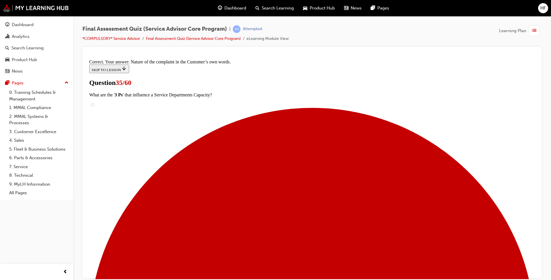
scroll to position [78, 0]
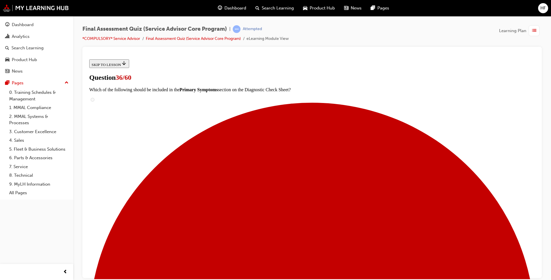
scroll to position [46, 0]
radio input "true"
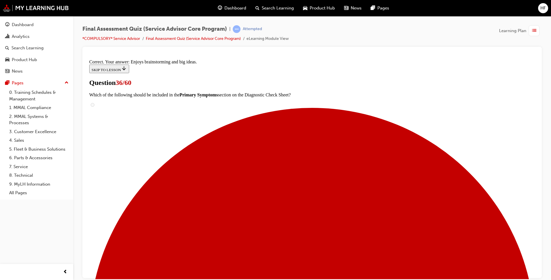
scroll to position [68, 0]
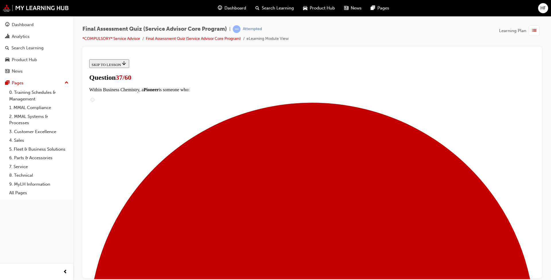
scroll to position [29, 0]
radio input "true"
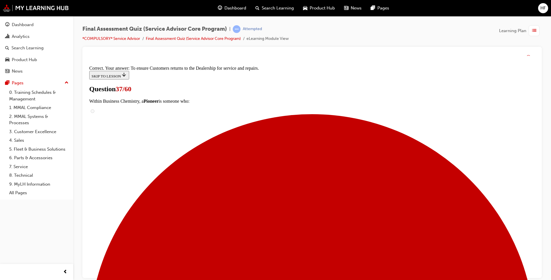
scroll to position [89, 0]
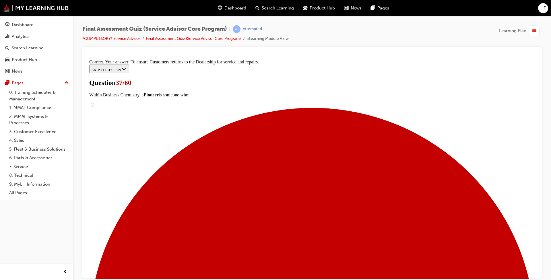
drag, startPoint x: 316, startPoint y: 249, endPoint x: 338, endPoint y: 250, distance: 22.1
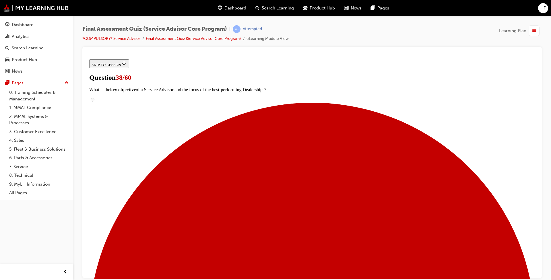
scroll to position [57, 0]
radio input "true"
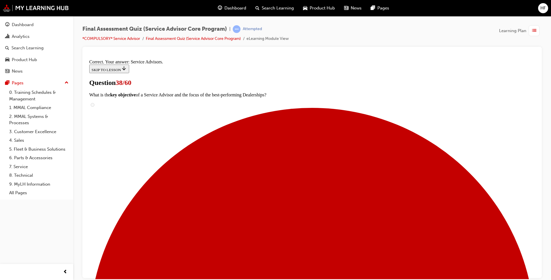
scroll to position [127, 0]
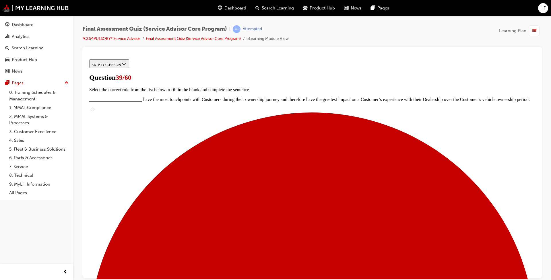
scroll to position [86, 0]
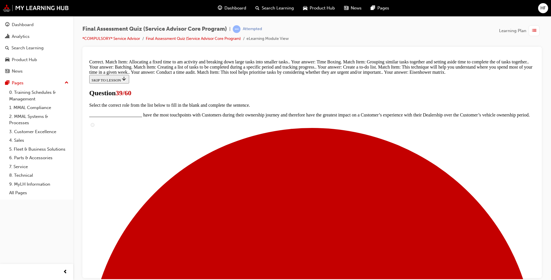
scroll to position [189, 0]
drag, startPoint x: 313, startPoint y: 246, endPoint x: 314, endPoint y: 253, distance: 7.0
drag, startPoint x: 314, startPoint y: 253, endPoint x: 308, endPoint y: 251, distance: 6.3
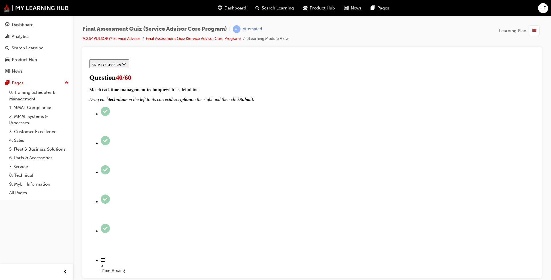
scroll to position [46, 0]
radio input "true"
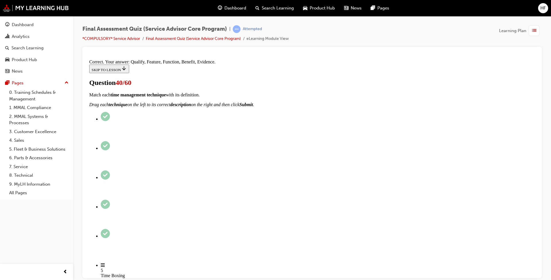
scroll to position [68, 0]
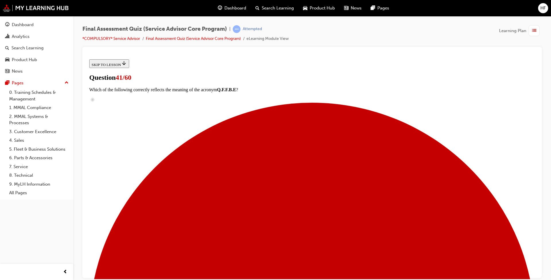
radio input "true"
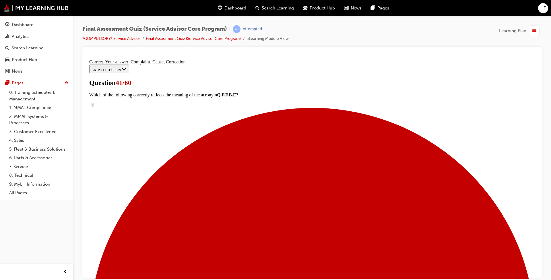
scroll to position [87, 0]
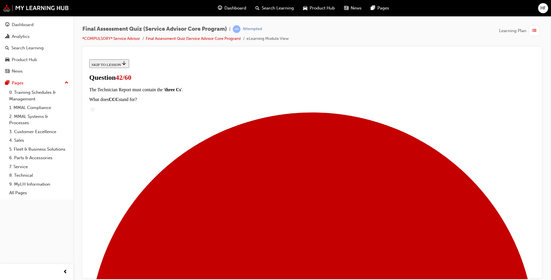
scroll to position [57, 0]
checkbox input "true"
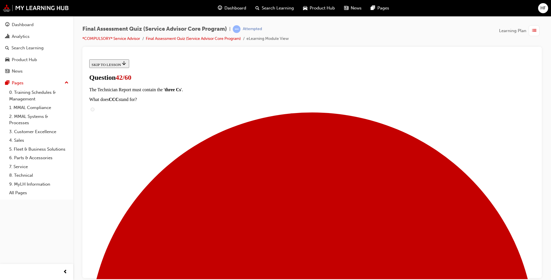
checkbox input "true"
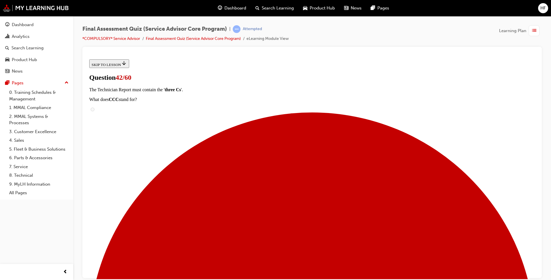
scroll to position [86, 0]
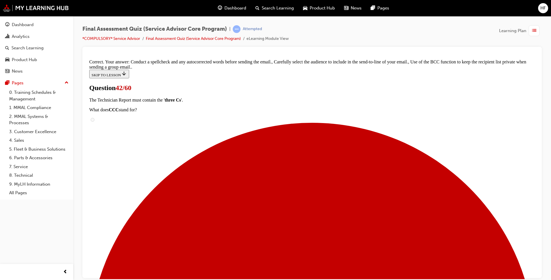
scroll to position [128, 0]
drag, startPoint x: 299, startPoint y: 256, endPoint x: 312, endPoint y: 254, distance: 13.0
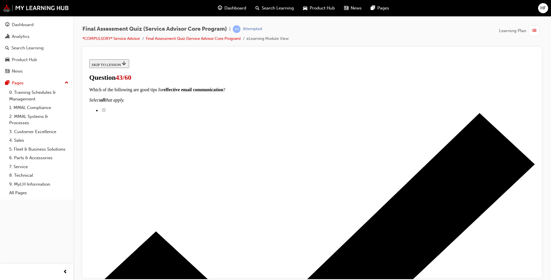
scroll to position [29, 0]
drag, startPoint x: 221, startPoint y: 162, endPoint x: 271, endPoint y: 171, distance: 49.9
radio input "true"
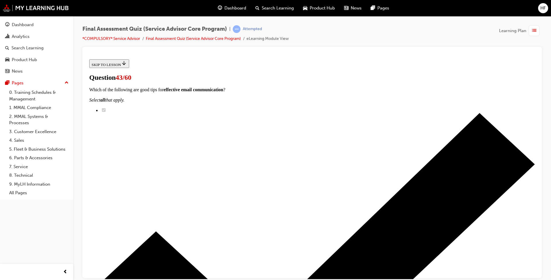
scroll to position [57, 0]
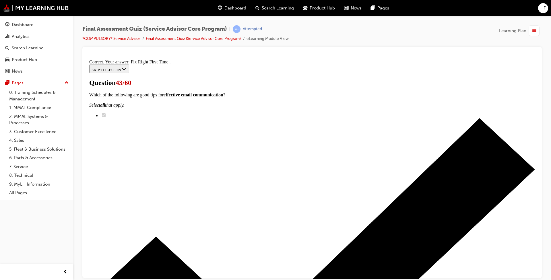
scroll to position [91, 0]
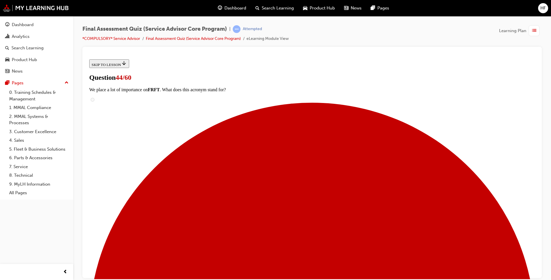
scroll to position [86, 0]
checkbox input "true"
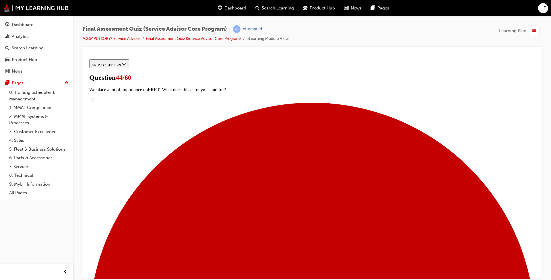
checkbox input "true"
drag, startPoint x: 221, startPoint y: 215, endPoint x: 224, endPoint y: 215, distance: 3.4
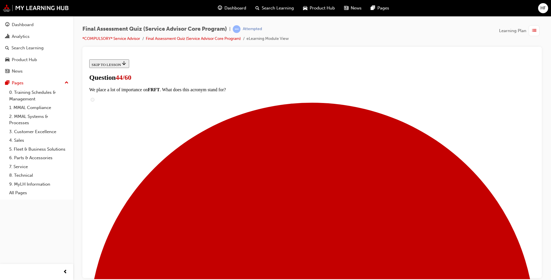
checkbox input "true"
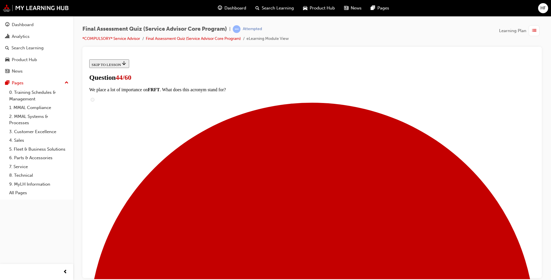
checkbox input "true"
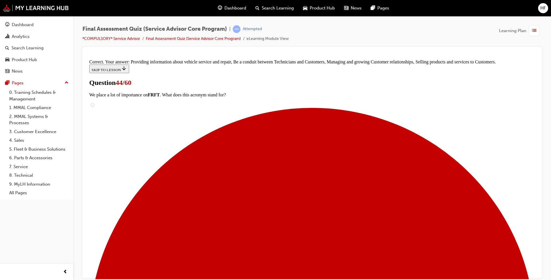
scroll to position [133, 0]
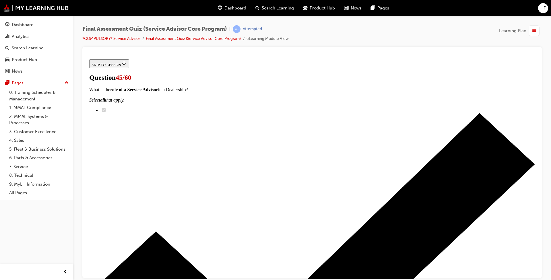
scroll to position [287, 0]
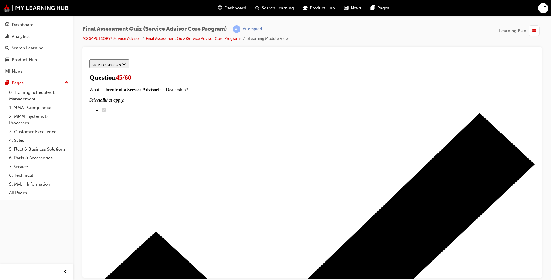
scroll to position [316, 0]
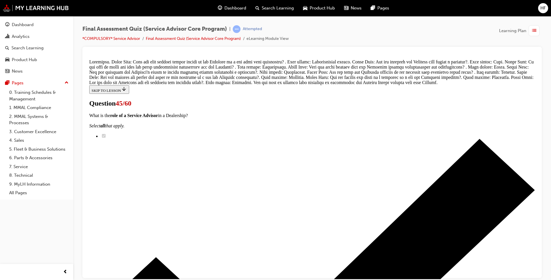
scroll to position [407, 0]
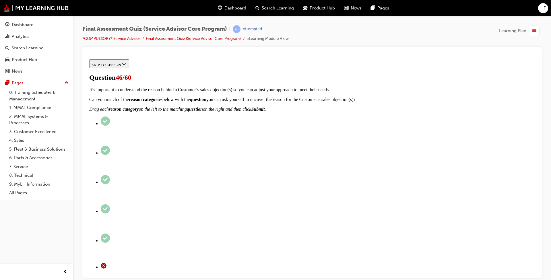
scroll to position [86, 0]
checkbox input "true"
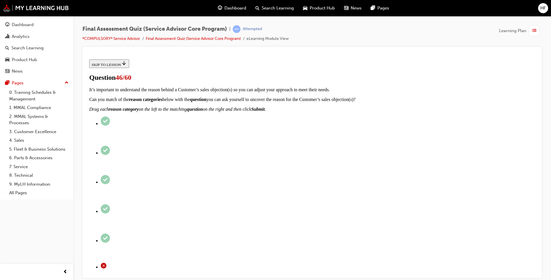
checkbox input "true"
drag, startPoint x: 221, startPoint y: 228, endPoint x: 285, endPoint y: 248, distance: 66.4
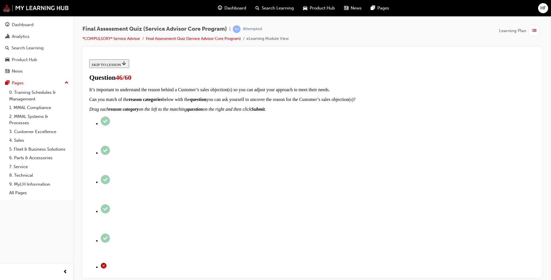
checkbox input "true"
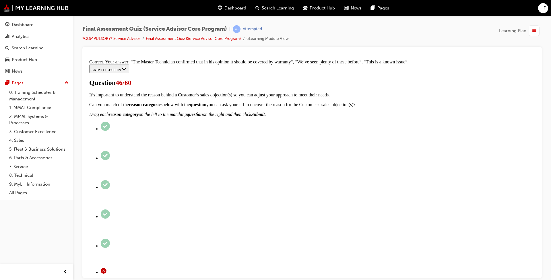
scroll to position [63, 0]
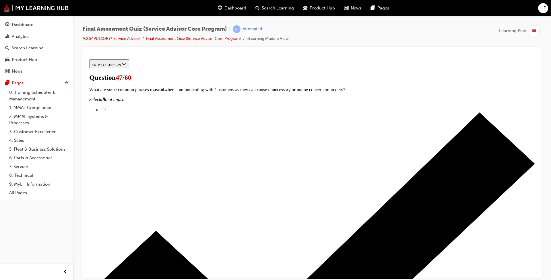
drag, startPoint x: 319, startPoint y: 244, endPoint x: 334, endPoint y: 246, distance: 15.1
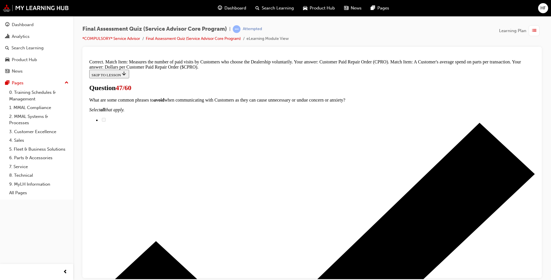
scroll to position [82, 0]
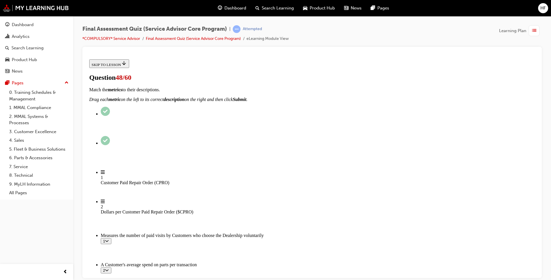
scroll to position [86, 0]
checkbox input "true"
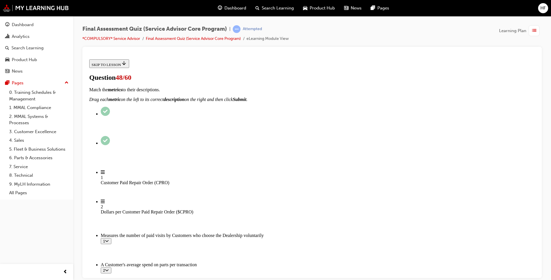
checkbox input "true"
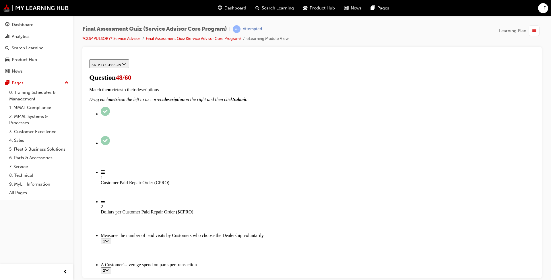
scroll to position [143, 0]
checkbox input "true"
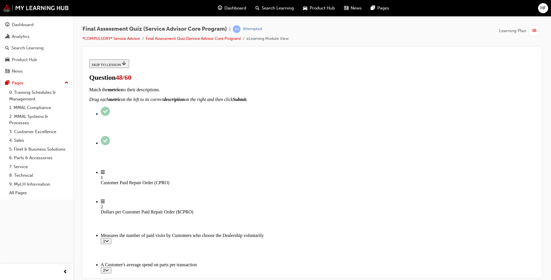
checkbox input "true"
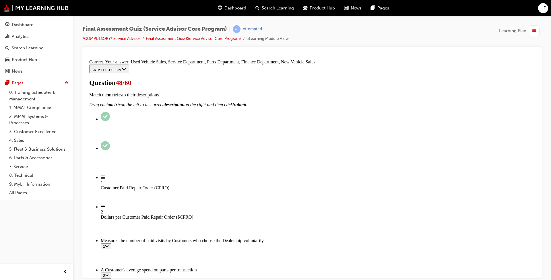
scroll to position [212, 0]
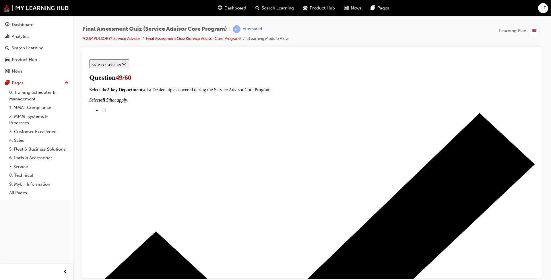
scroll to position [86, 0]
checkbox input "true"
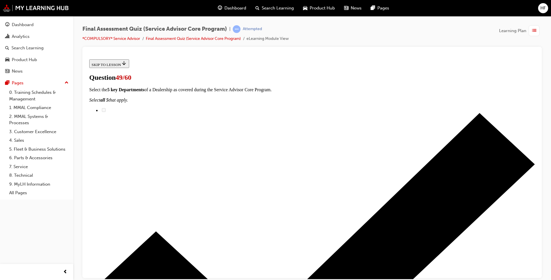
drag, startPoint x: 221, startPoint y: 129, endPoint x: 221, endPoint y: 133, distance: 4.6
checkbox input "true"
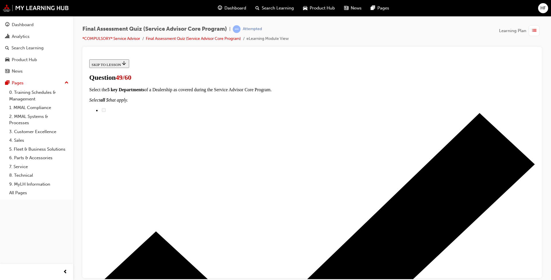
checkbox input "true"
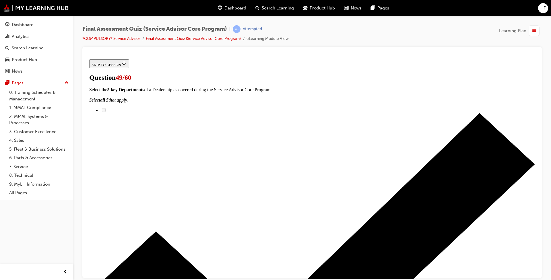
checkbox input "false"
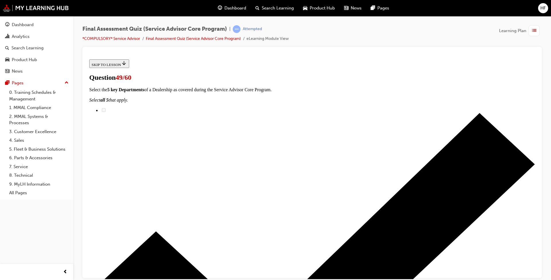
scroll to position [86, 0]
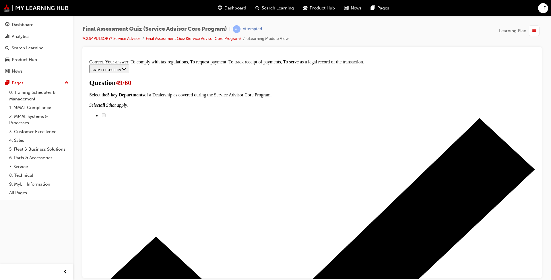
scroll to position [133, 0]
drag, startPoint x: 299, startPoint y: 252, endPoint x: 332, endPoint y: 250, distance: 32.5
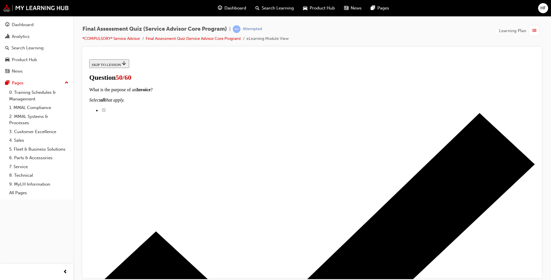
scroll to position [83, 0]
checkbox input "true"
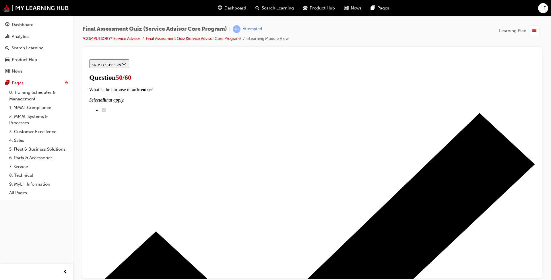
checkbox input "true"
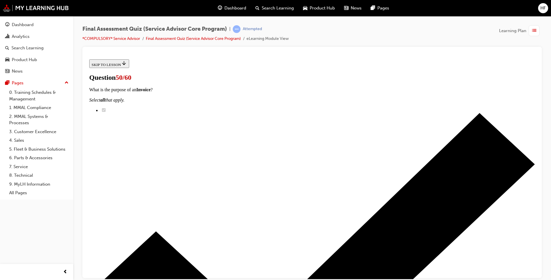
scroll to position [112, 0]
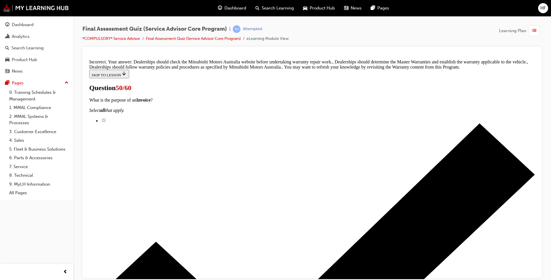
scroll to position [165, 0]
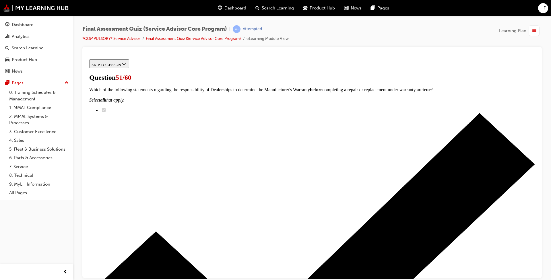
scroll to position [57, 0]
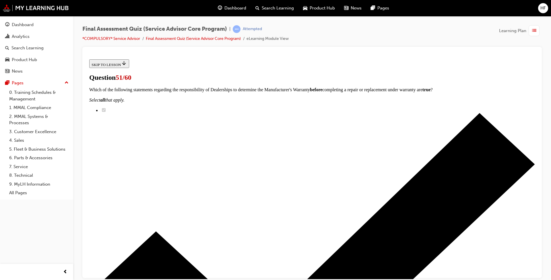
drag, startPoint x: 313, startPoint y: 258, endPoint x: 344, endPoint y: 259, distance: 30.7
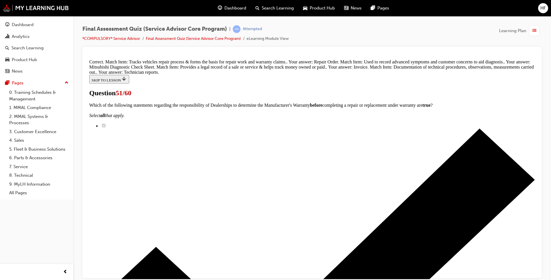
scroll to position [139, 0]
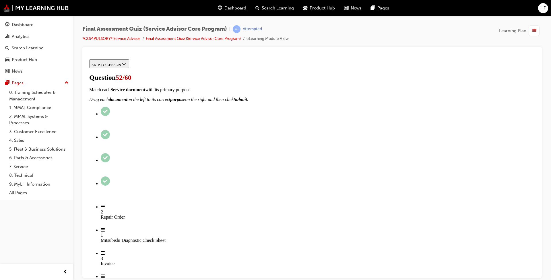
scroll to position [172, 0]
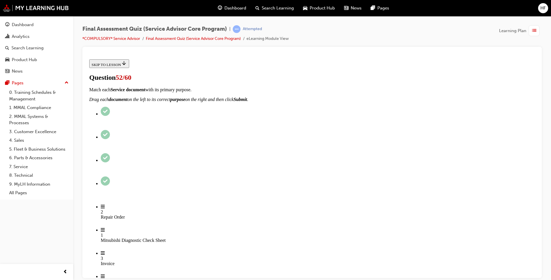
scroll to position [24, 0]
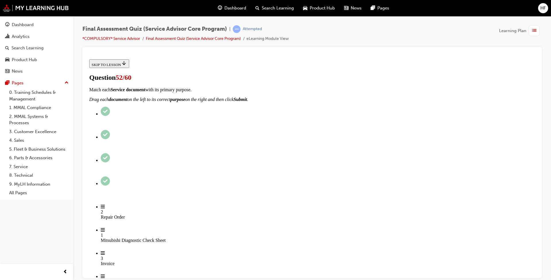
scroll to position [115, 0]
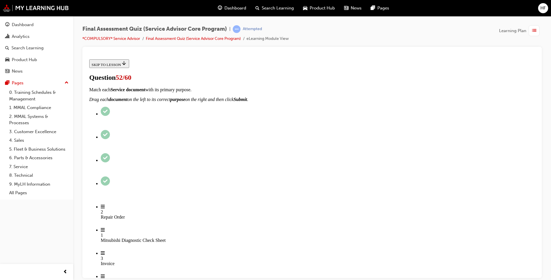
scroll to position [32, 0]
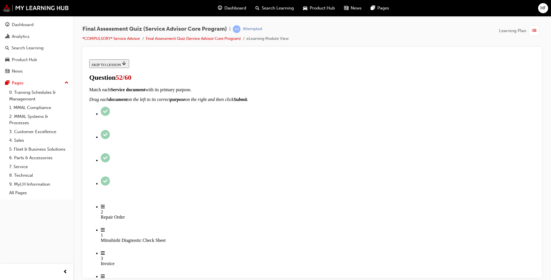
scroll to position [143, 0]
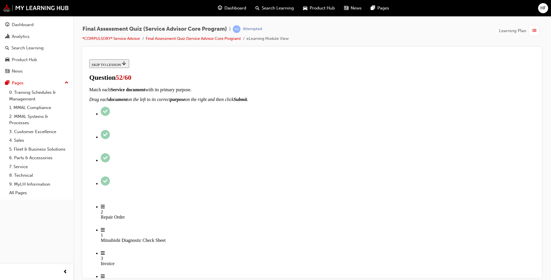
scroll to position [172, 0]
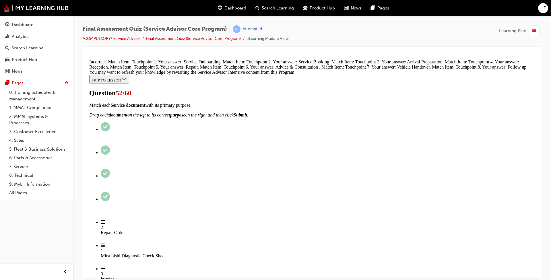
scroll to position [282, 0]
drag, startPoint x: 317, startPoint y: 250, endPoint x: 340, endPoint y: 250, distance: 22.4
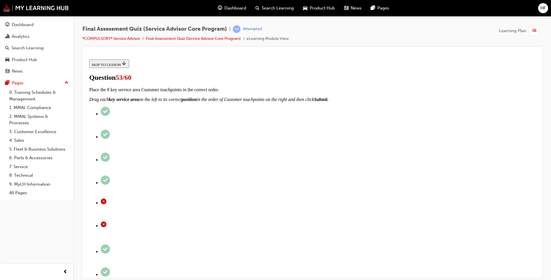
drag, startPoint x: 220, startPoint y: 184, endPoint x: 232, endPoint y: 187, distance: 11.6
checkbox input "true"
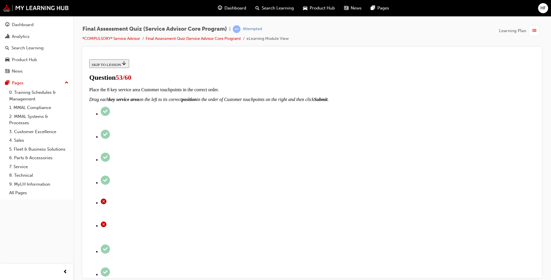
checkbox input "true"
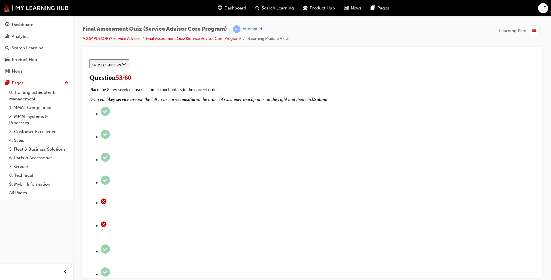
checkbox input "true"
drag, startPoint x: 318, startPoint y: 236, endPoint x: 371, endPoint y: 236, distance: 52.8
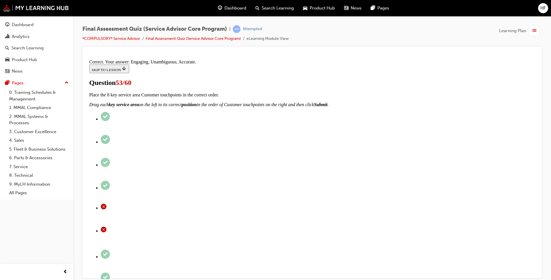
scroll to position [30, 0]
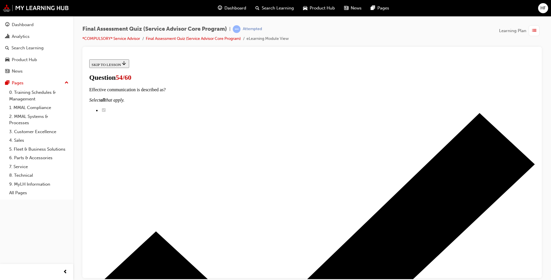
scroll to position [46, 0]
radio input "true"
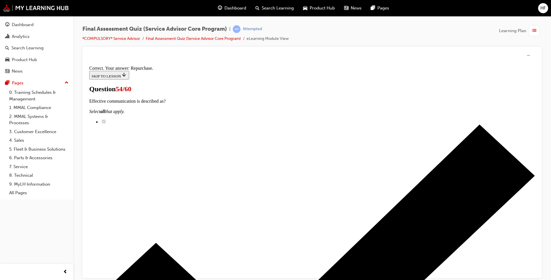
scroll to position [78, 0]
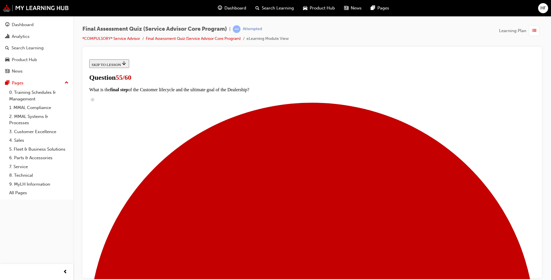
scroll to position [29, 0]
radio input "true"
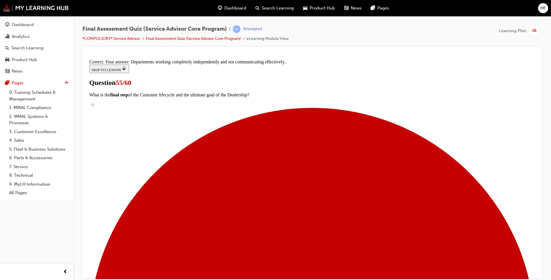
scroll to position [85, 0]
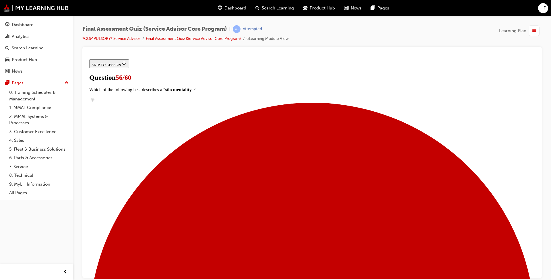
scroll to position [29, 0]
drag, startPoint x: 222, startPoint y: 164, endPoint x: 239, endPoint y: 170, distance: 17.4
checkbox input "true"
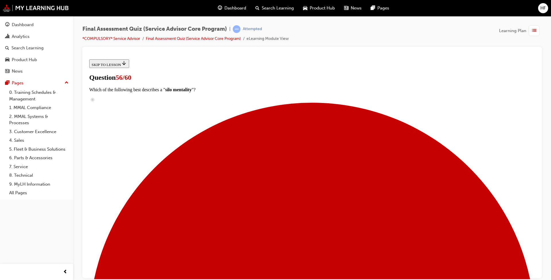
scroll to position [57, 0]
checkbox input "true"
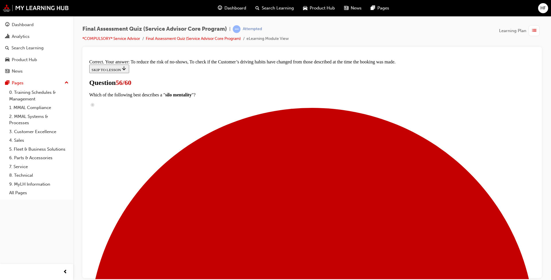
scroll to position [103, 0]
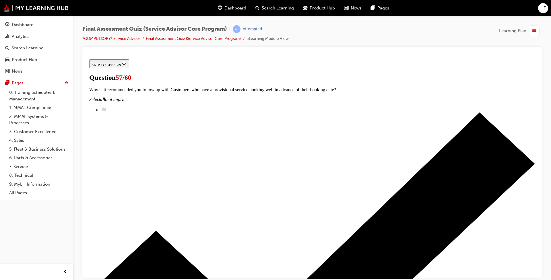
scroll to position [29, 0]
checkbox input "true"
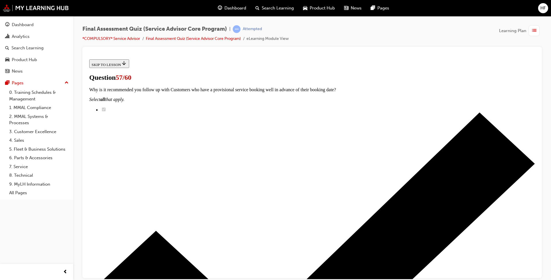
checkbox input "true"
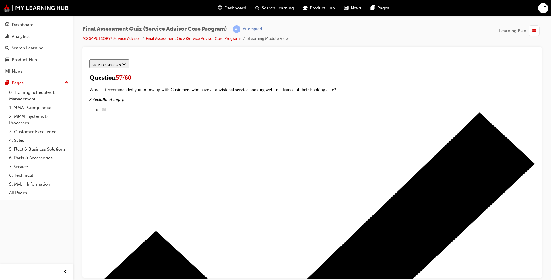
checkbox input "true"
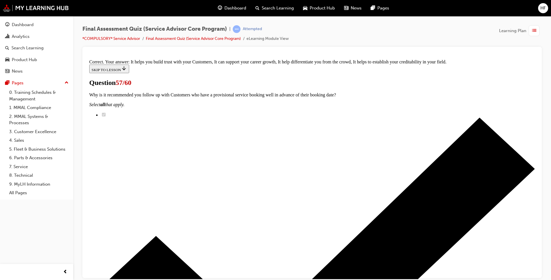
scroll to position [87, 0]
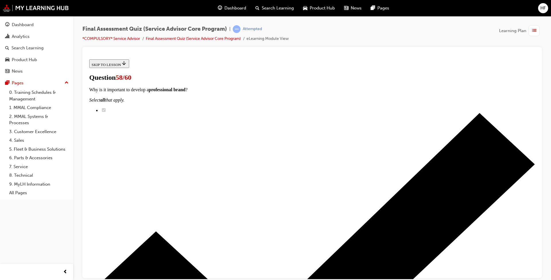
scroll to position [29, 0]
checkbox input "true"
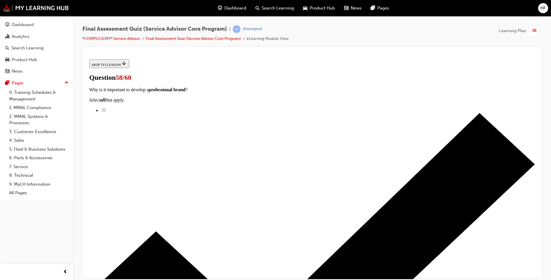
checkbox input "true"
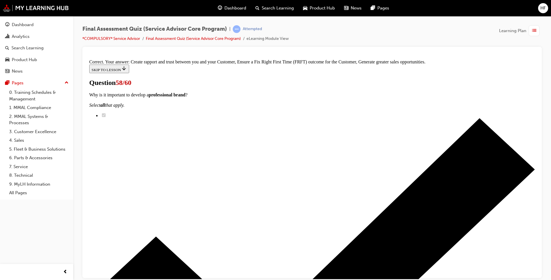
scroll to position [87, 0]
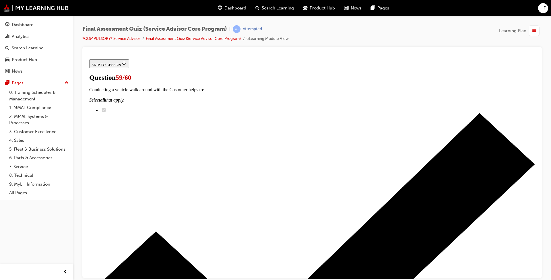
radio input "true"
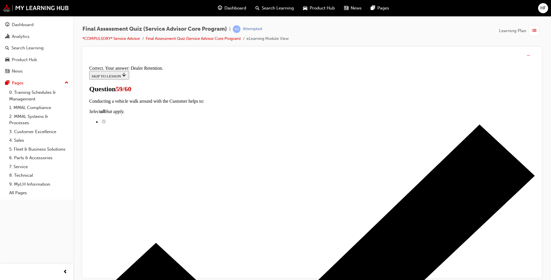
scroll to position [78, 0]
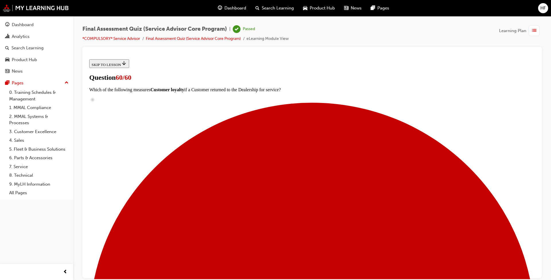
scroll to position [57, 0]
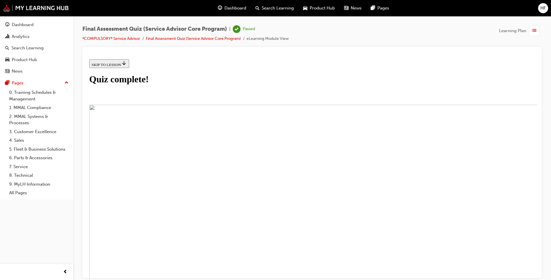
scroll to position [71, 0]
